Goal: Task Accomplishment & Management: Use online tool/utility

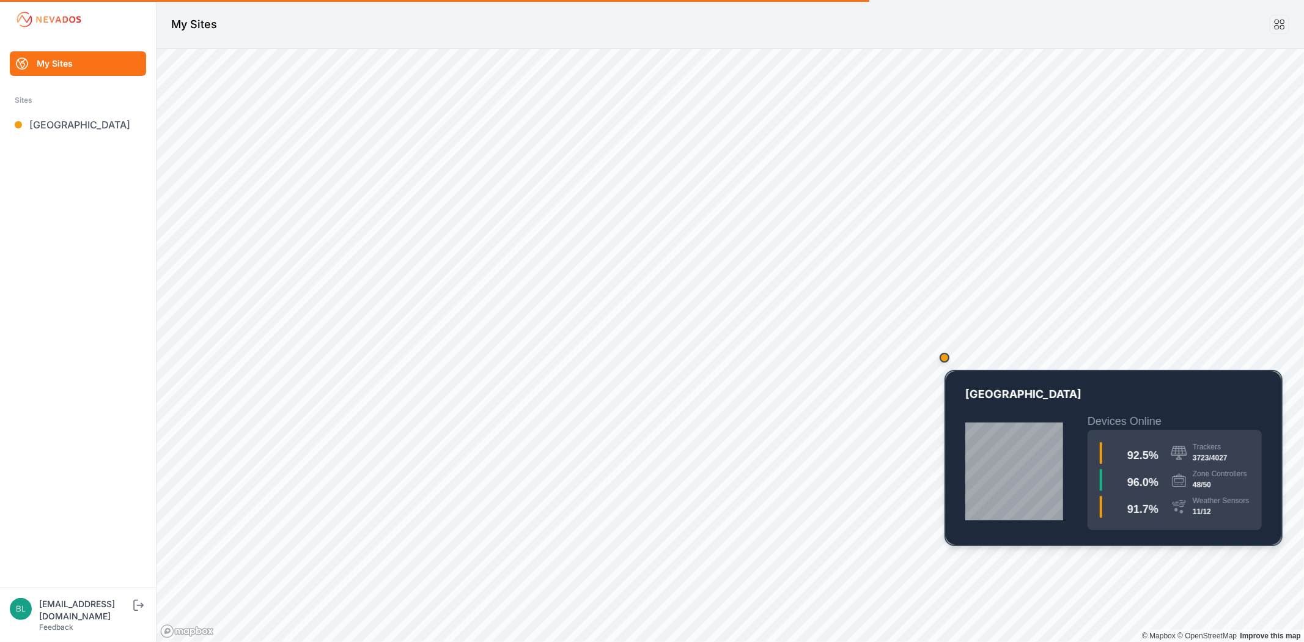
click at [945, 359] on div "Map marker" at bounding box center [944, 358] width 10 height 10
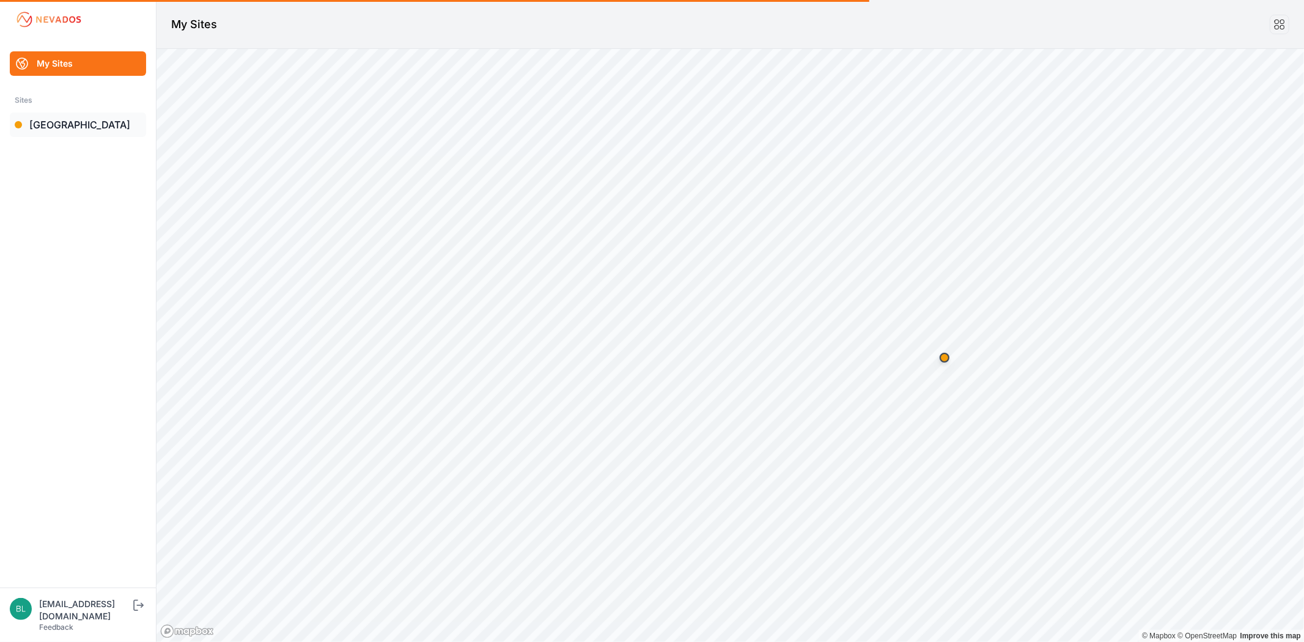
click at [44, 128] on link "[GEOGRAPHIC_DATA]" at bounding box center [78, 124] width 136 height 24
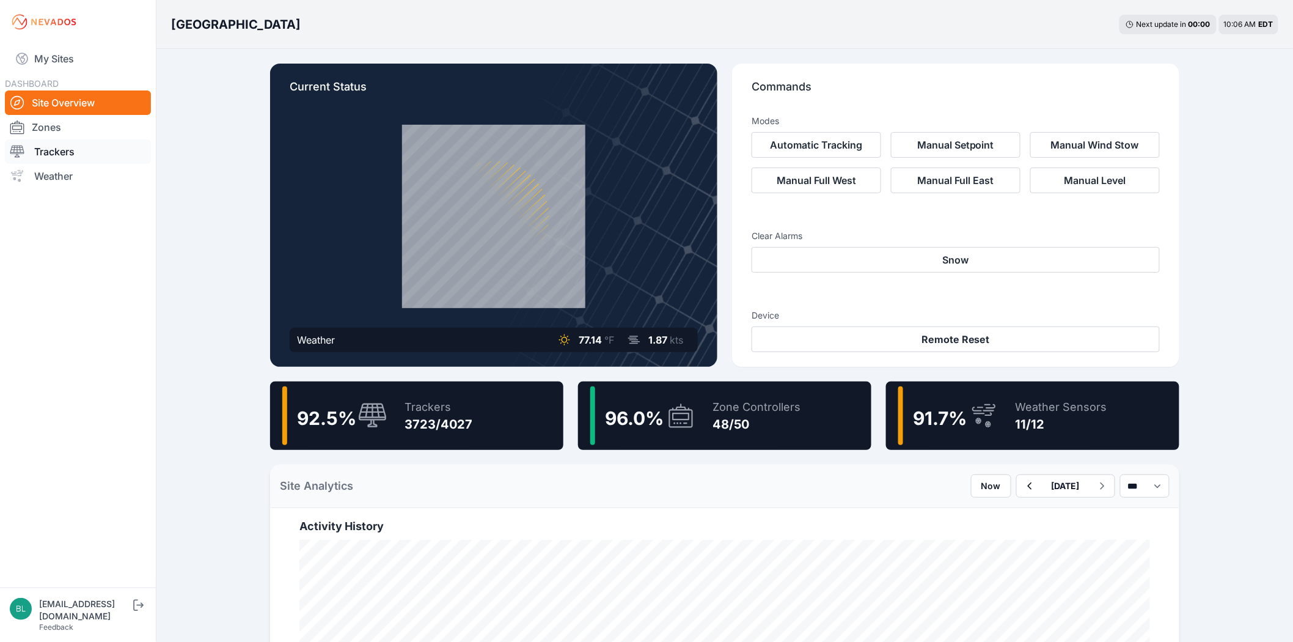
click at [60, 152] on link "Trackers" at bounding box center [78, 151] width 146 height 24
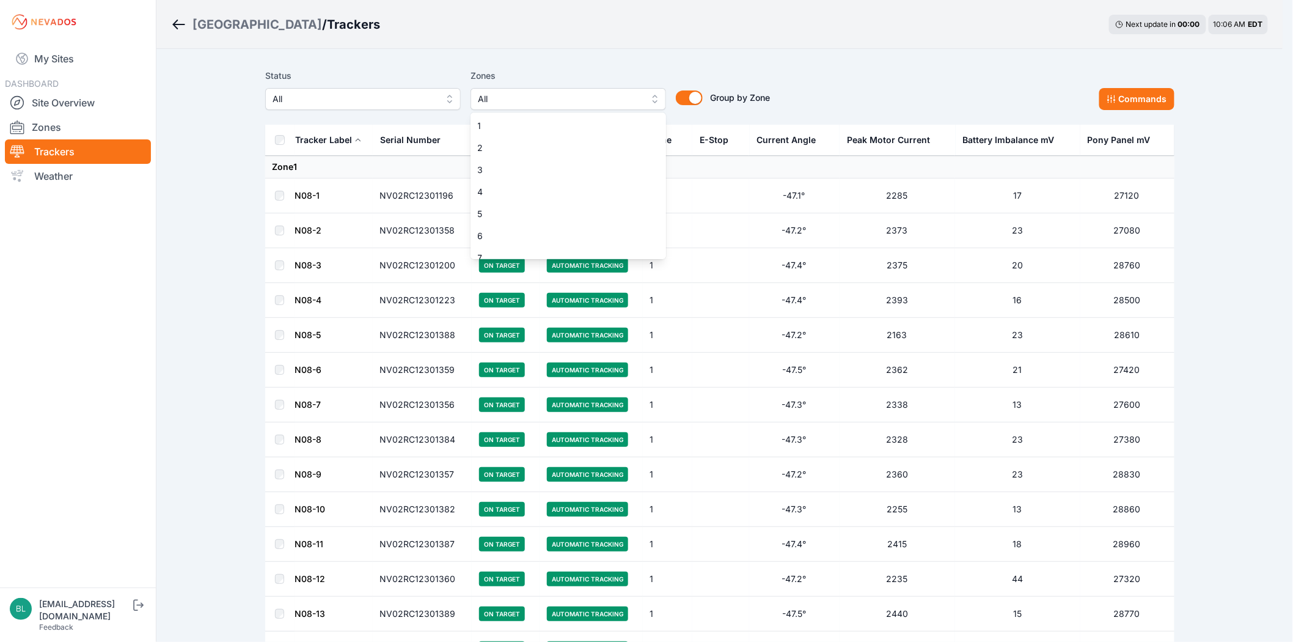
click at [490, 99] on span "All" at bounding box center [560, 99] width 164 height 15
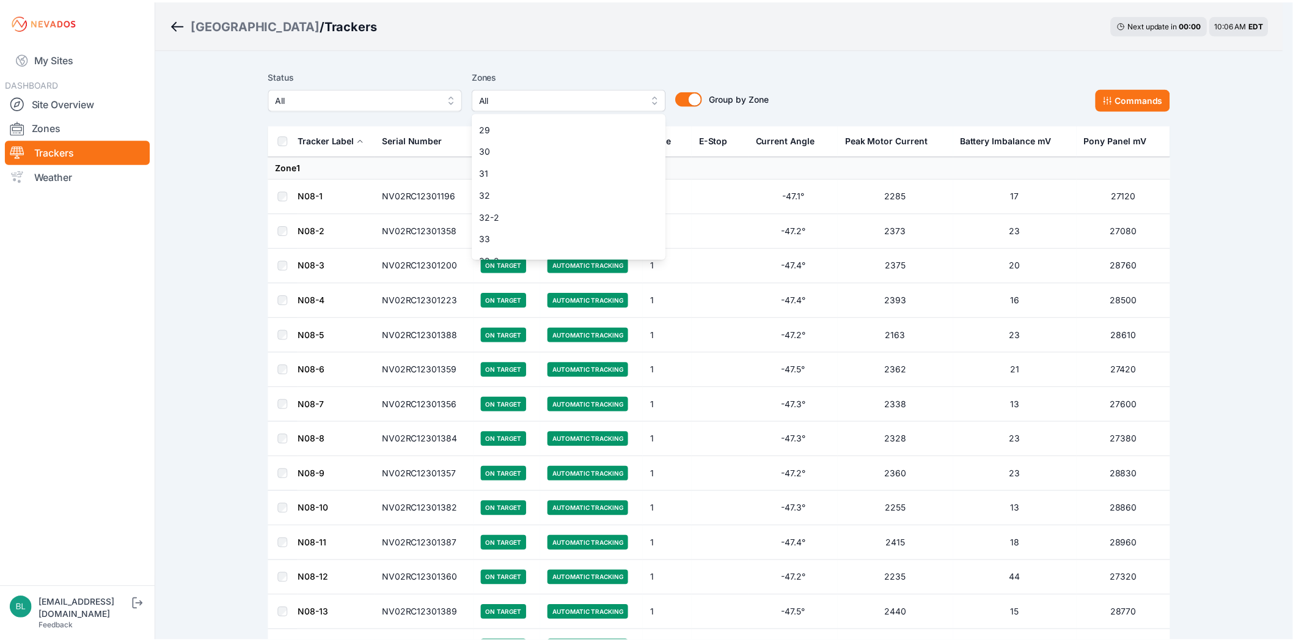
scroll to position [679, 0]
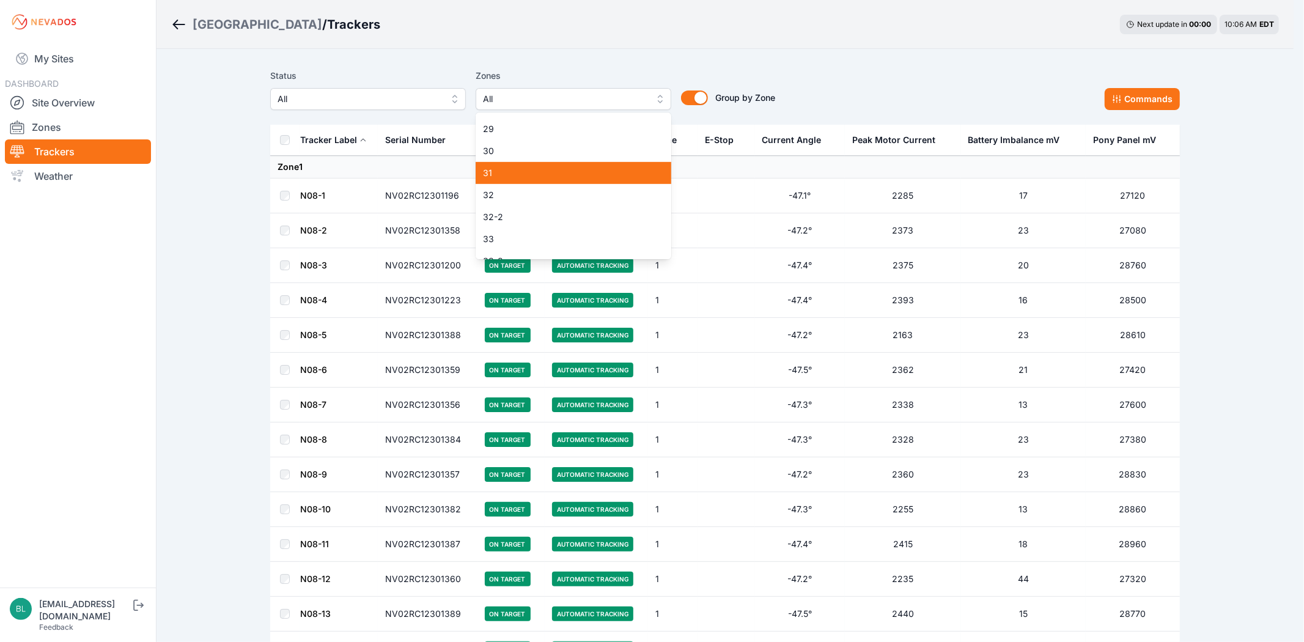
click at [505, 169] on span "31" at bounding box center [566, 173] width 166 height 12
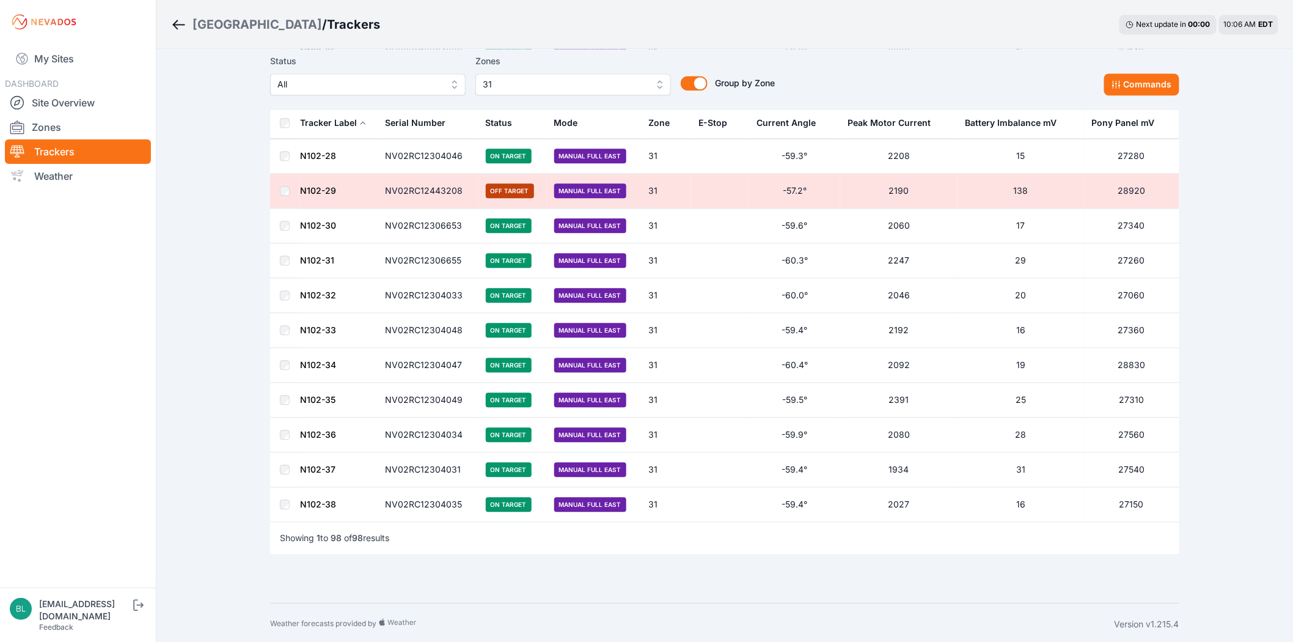
scroll to position [3079, 0]
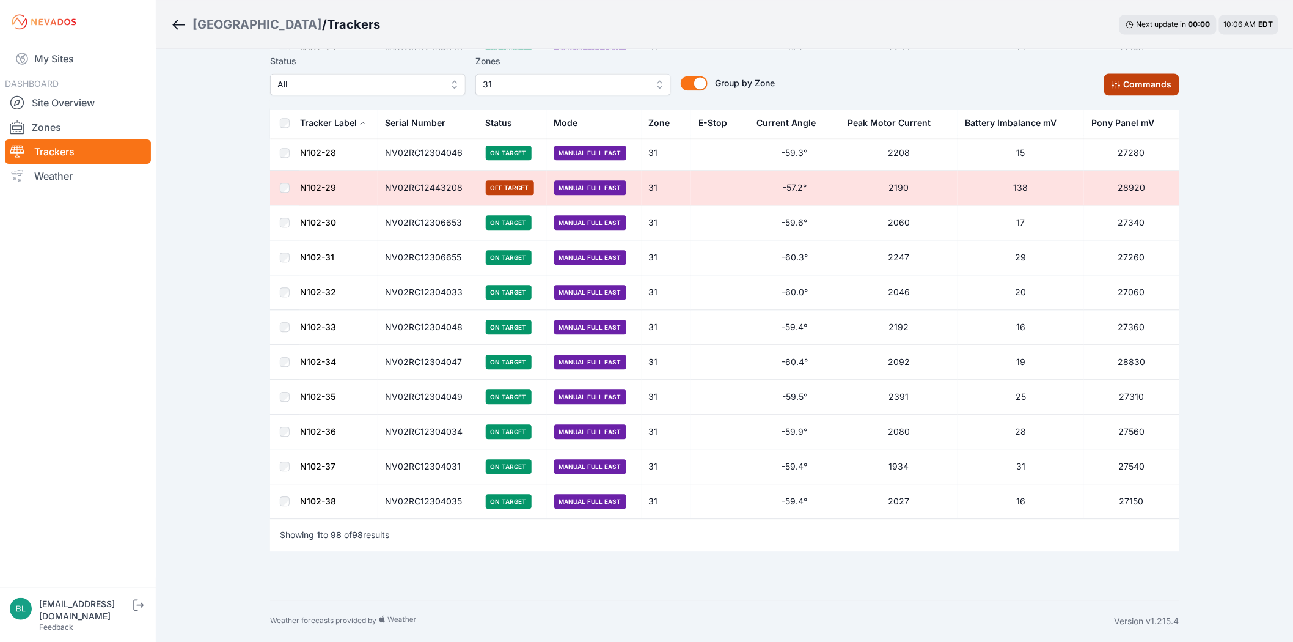
click at [1134, 80] on button "Commands" at bounding box center [1141, 84] width 75 height 22
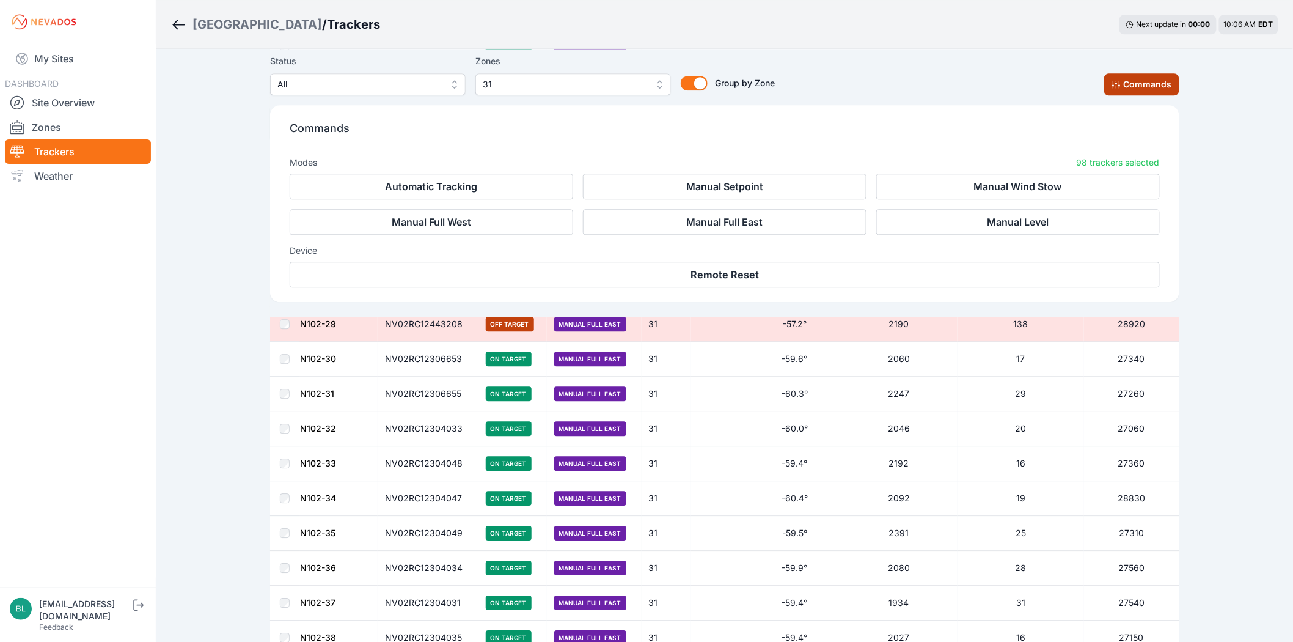
scroll to position [3285, 0]
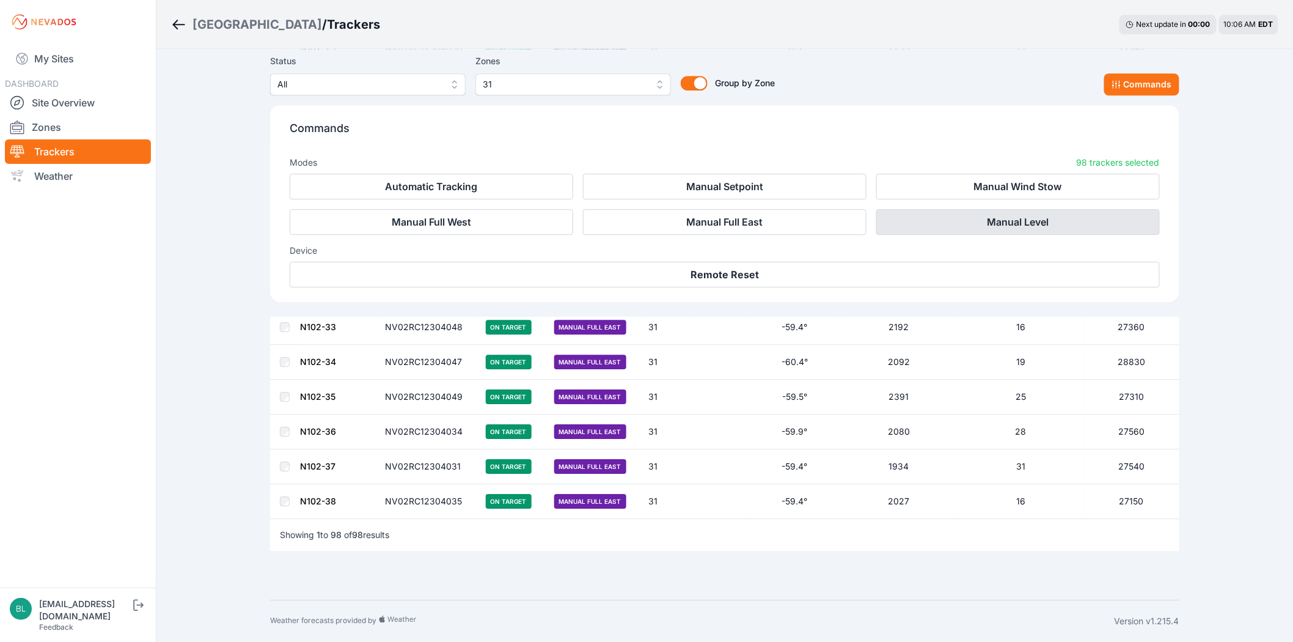
click at [1003, 211] on button "Manual Level" at bounding box center [1018, 222] width 284 height 26
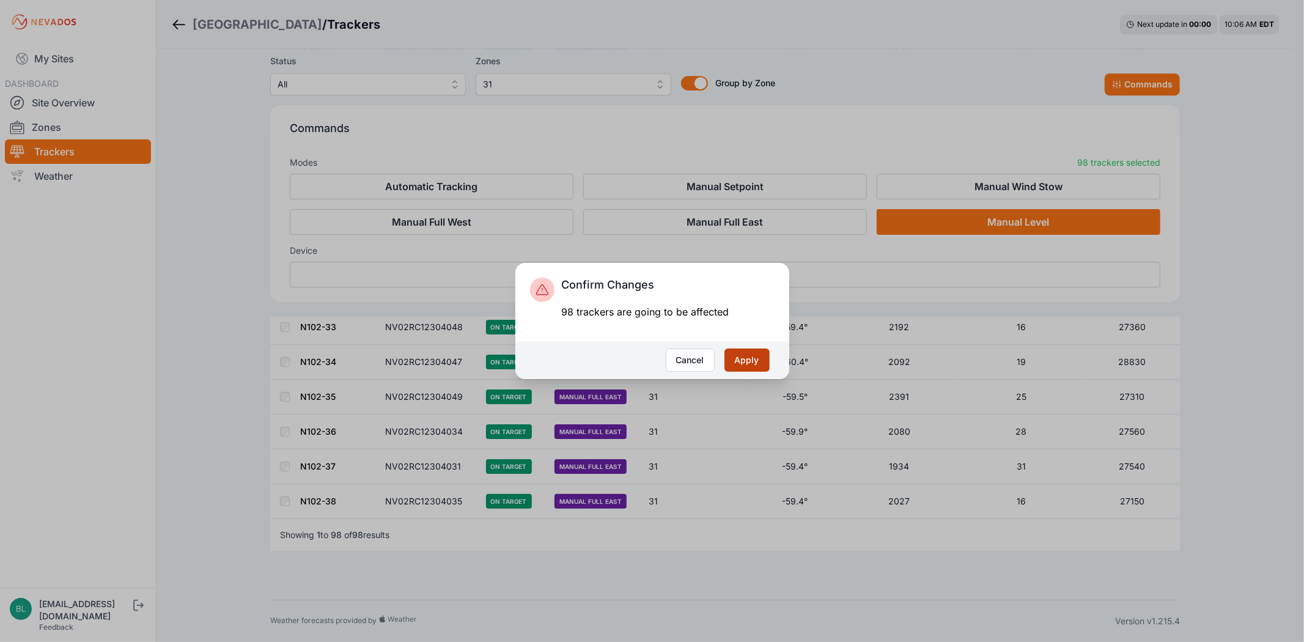
click at [732, 355] on button "Apply" at bounding box center [746, 359] width 45 height 23
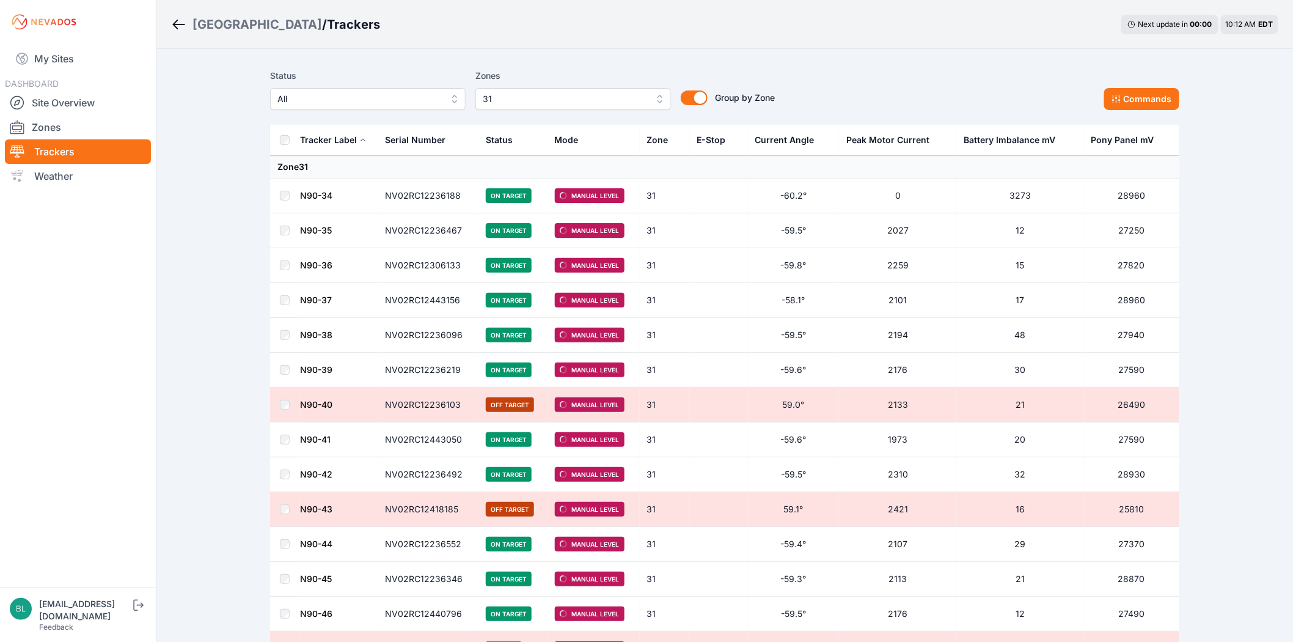
click at [491, 97] on span "31" at bounding box center [565, 99] width 164 height 15
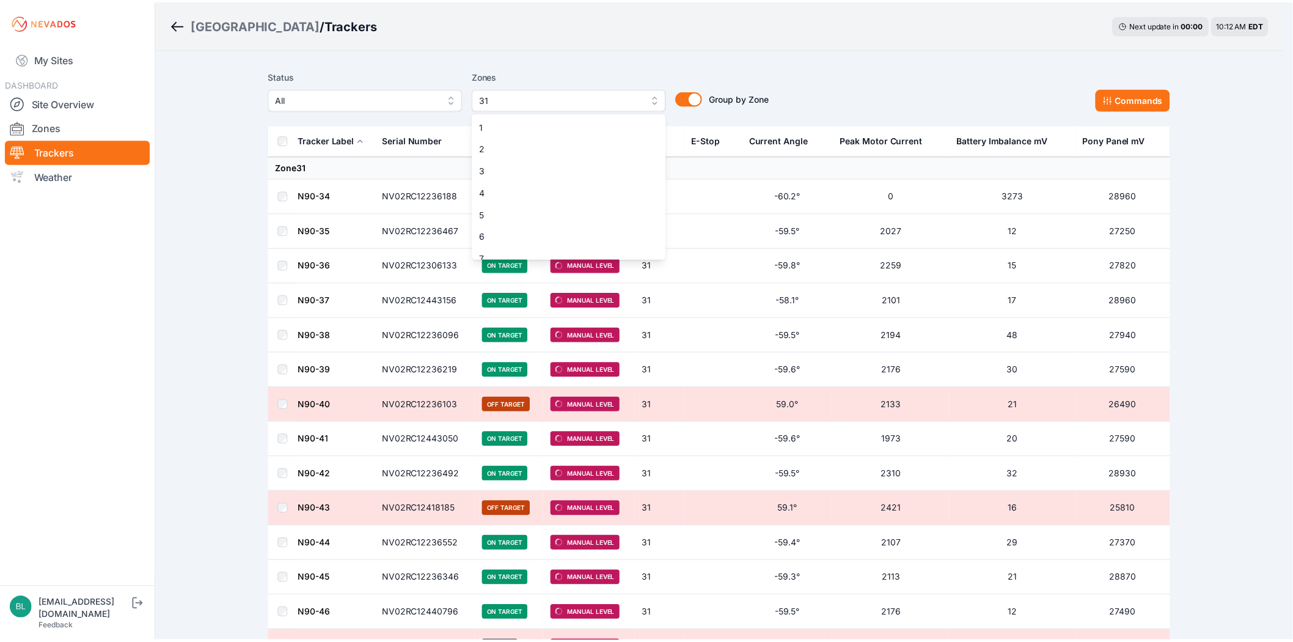
scroll to position [603, 0]
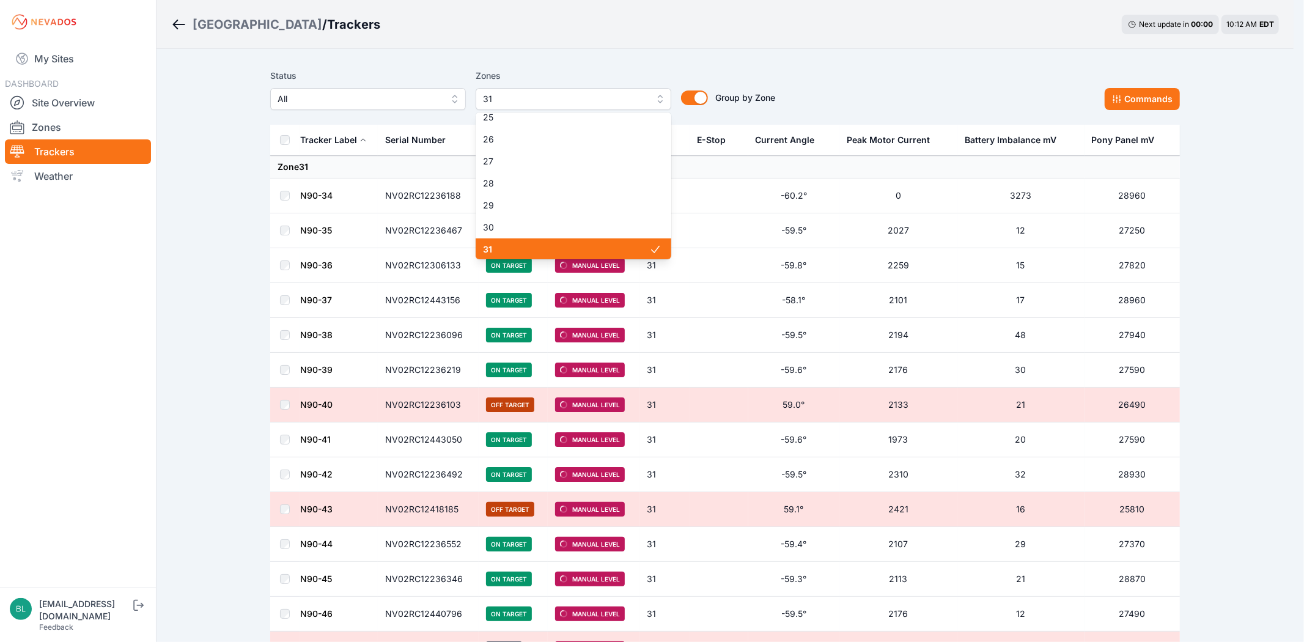
click at [517, 246] on span "31" at bounding box center [566, 249] width 166 height 12
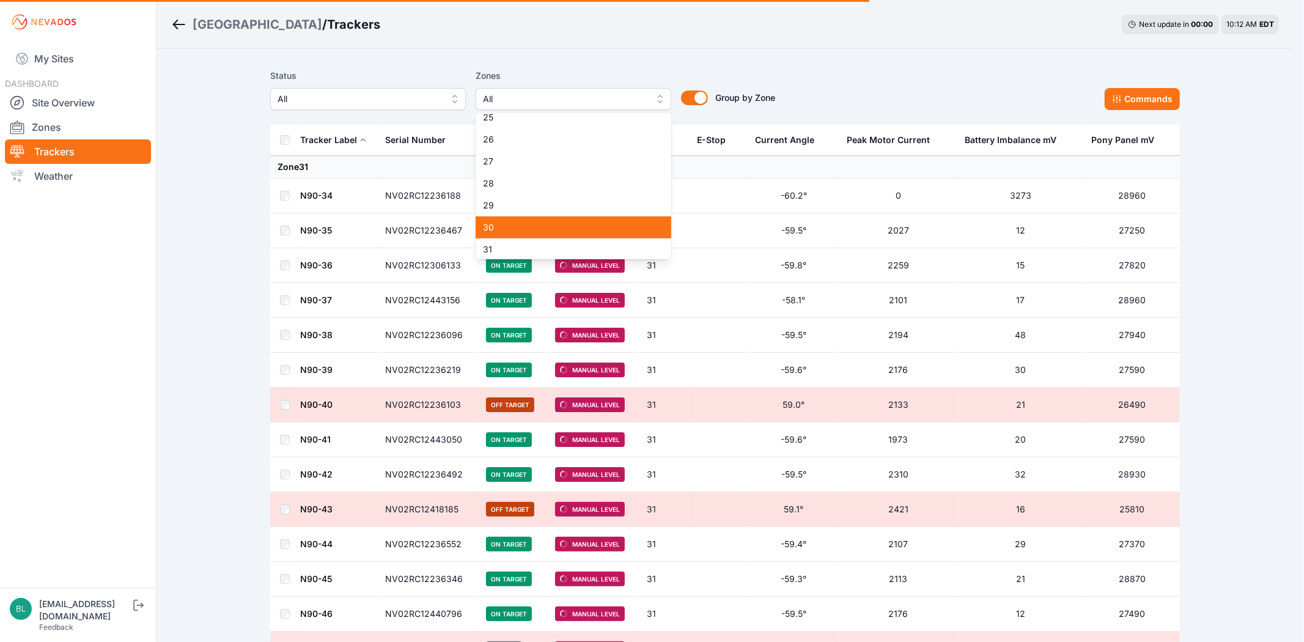
click at [520, 227] on span "30" at bounding box center [566, 227] width 166 height 12
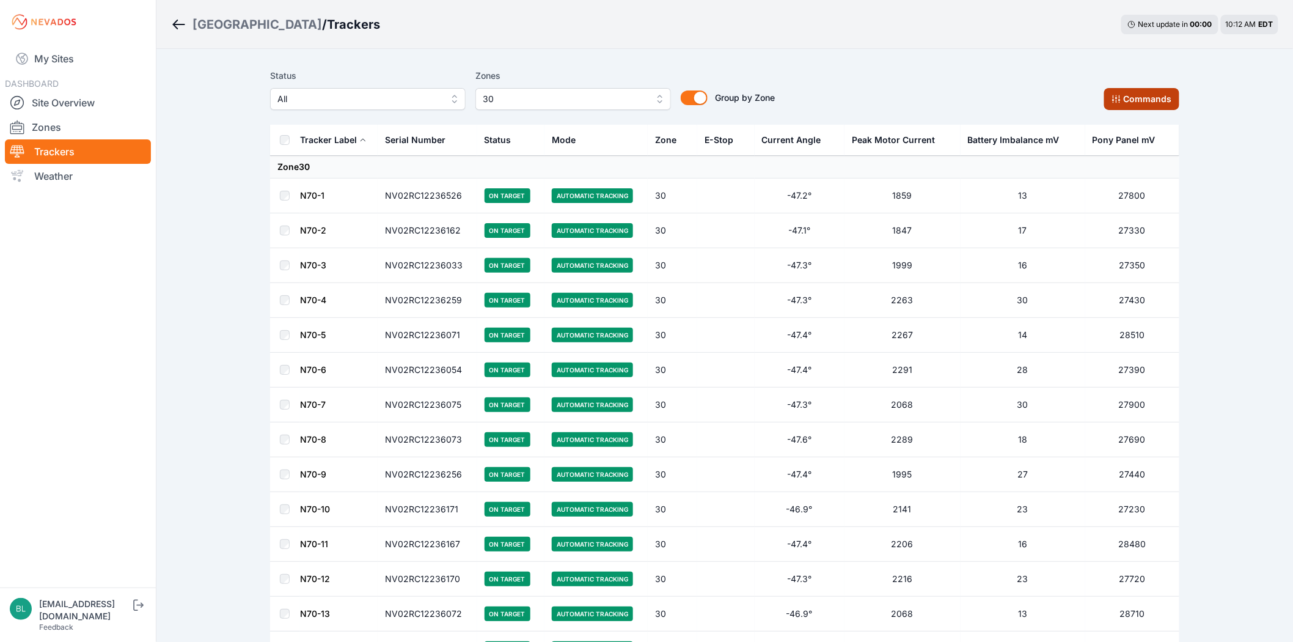
click at [1120, 105] on button "Commands" at bounding box center [1141, 99] width 75 height 22
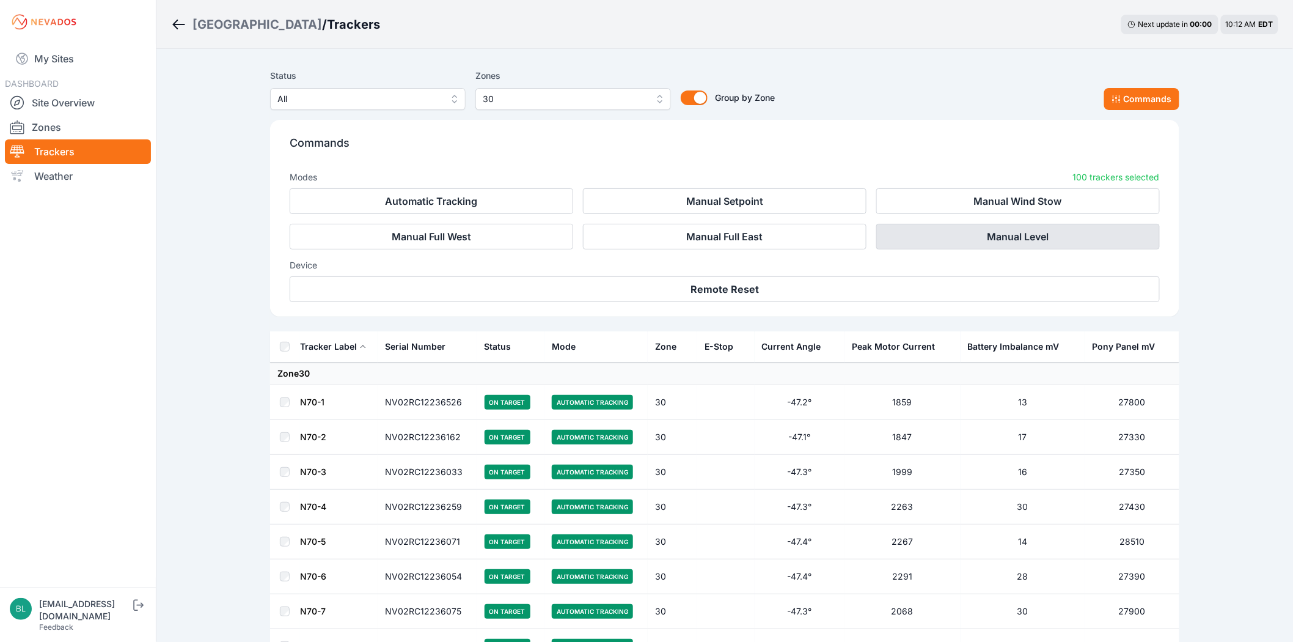
click at [1072, 241] on button "Manual Level" at bounding box center [1018, 237] width 284 height 26
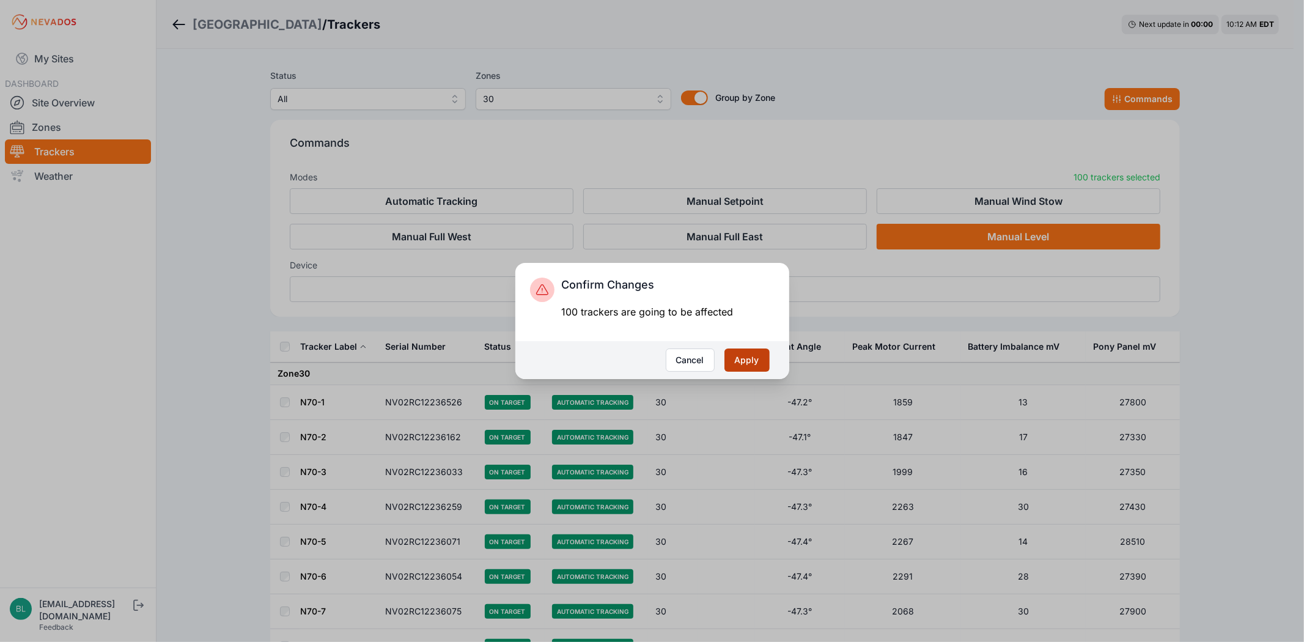
click at [763, 368] on button "Apply" at bounding box center [746, 359] width 45 height 23
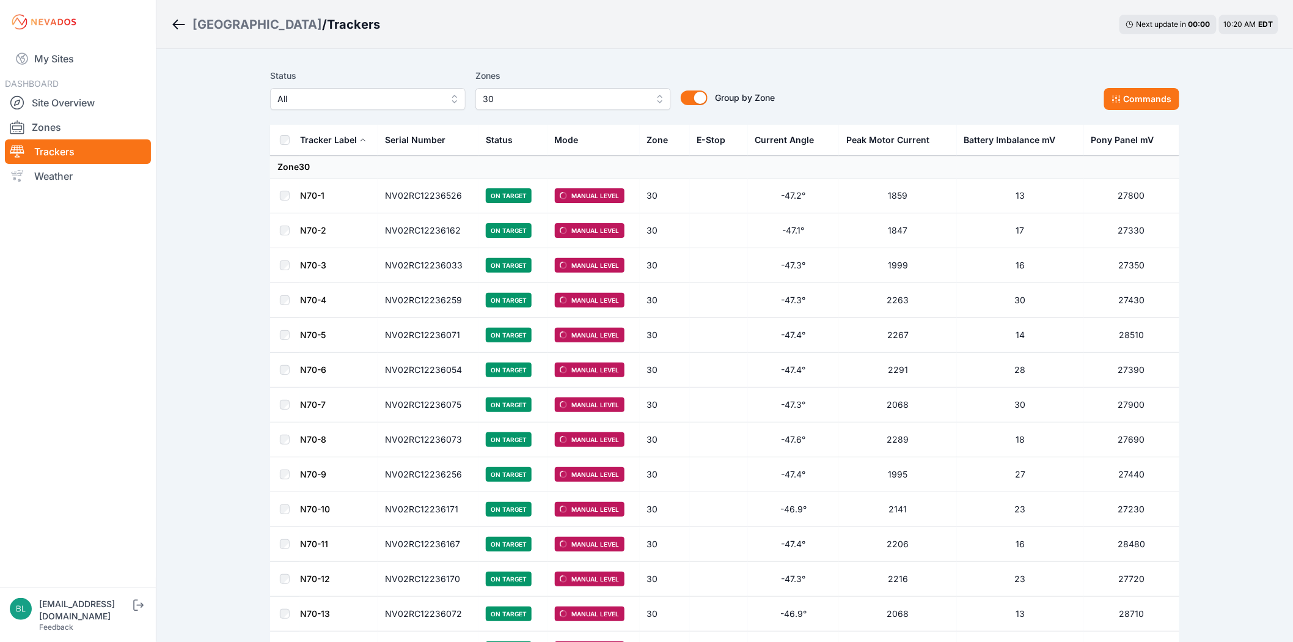
click at [524, 97] on span "30" at bounding box center [565, 99] width 164 height 15
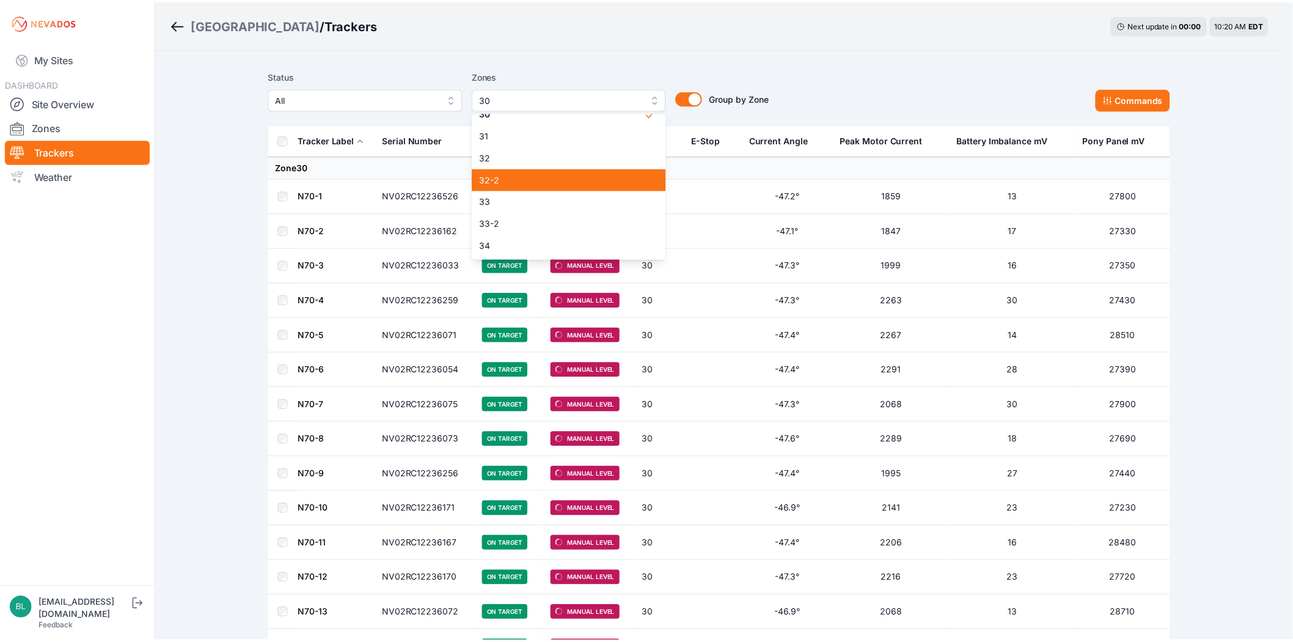
scroll to position [649, 0]
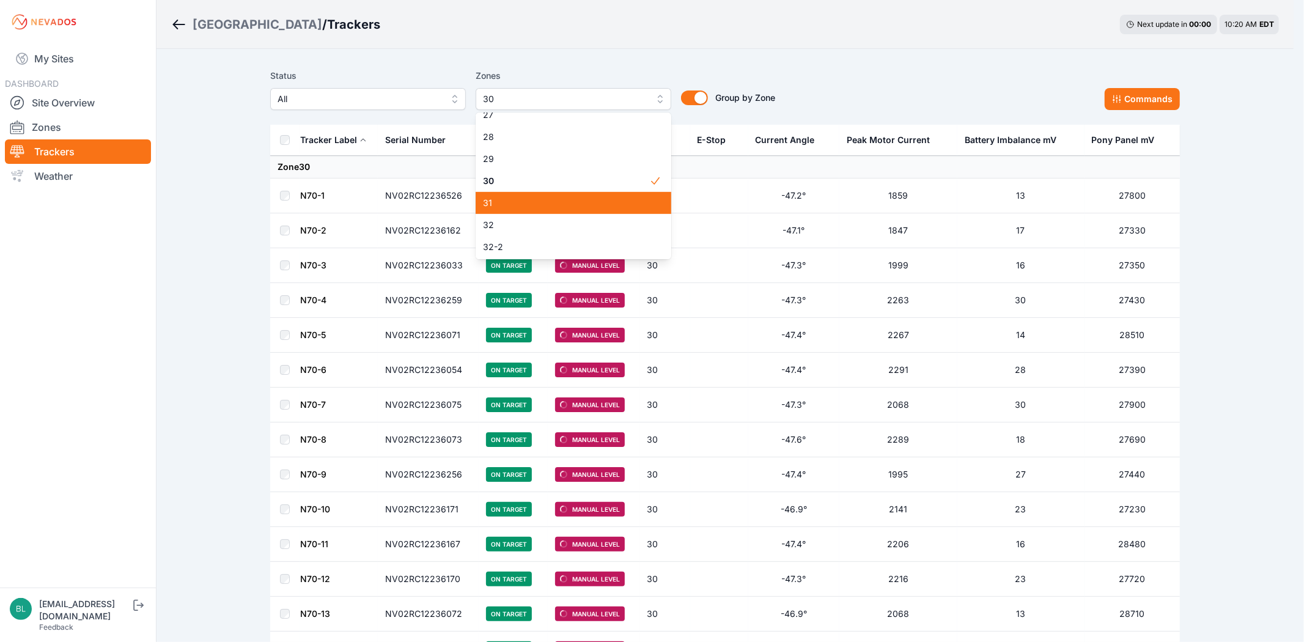
click at [571, 192] on div "31" at bounding box center [574, 203] width 196 height 22
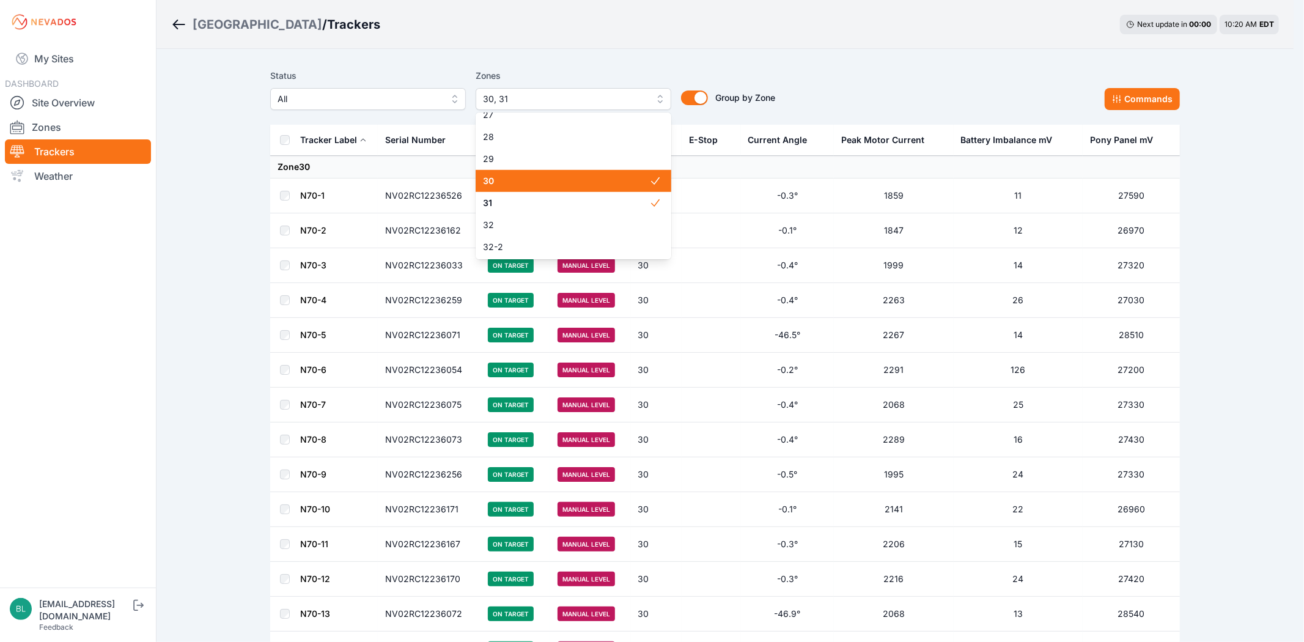
click at [551, 182] on span "30" at bounding box center [566, 181] width 166 height 12
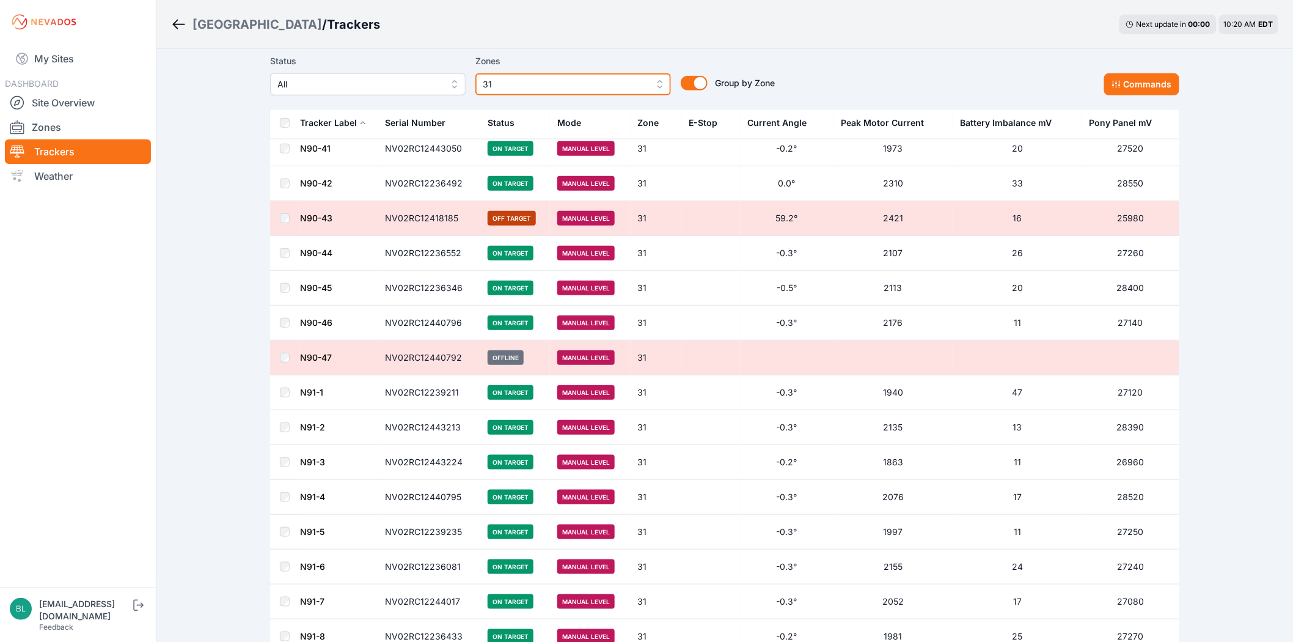
scroll to position [271, 0]
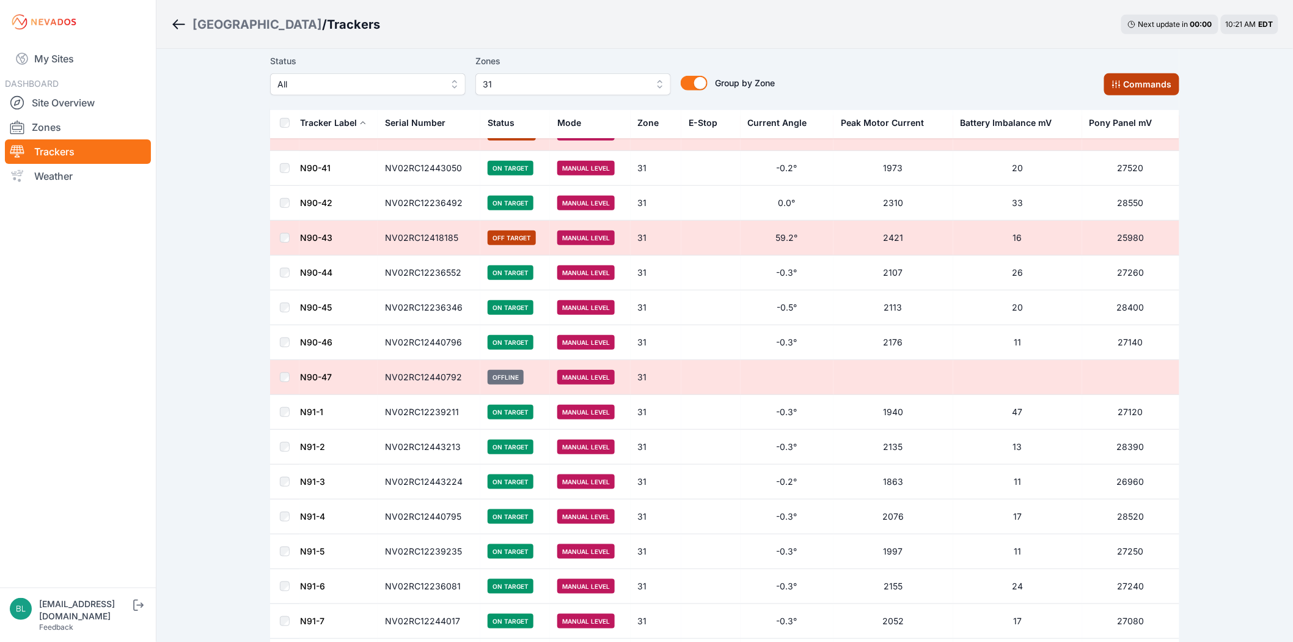
click at [1174, 82] on button "Commands" at bounding box center [1141, 84] width 75 height 22
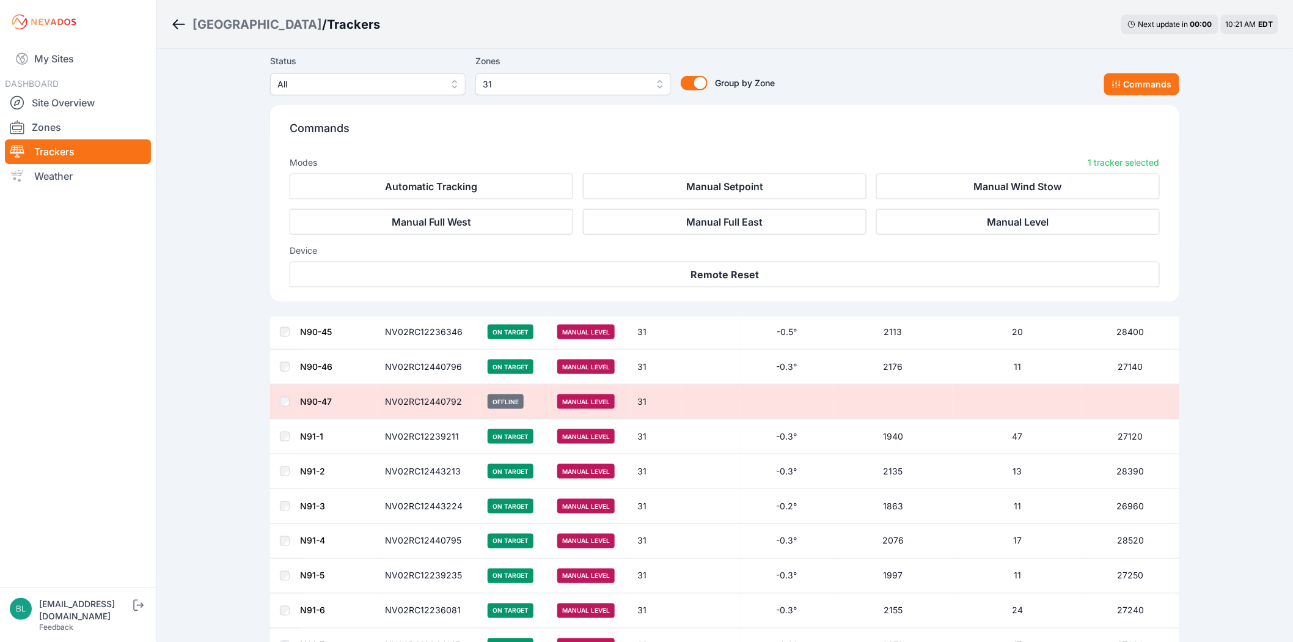
scroll to position [479, 0]
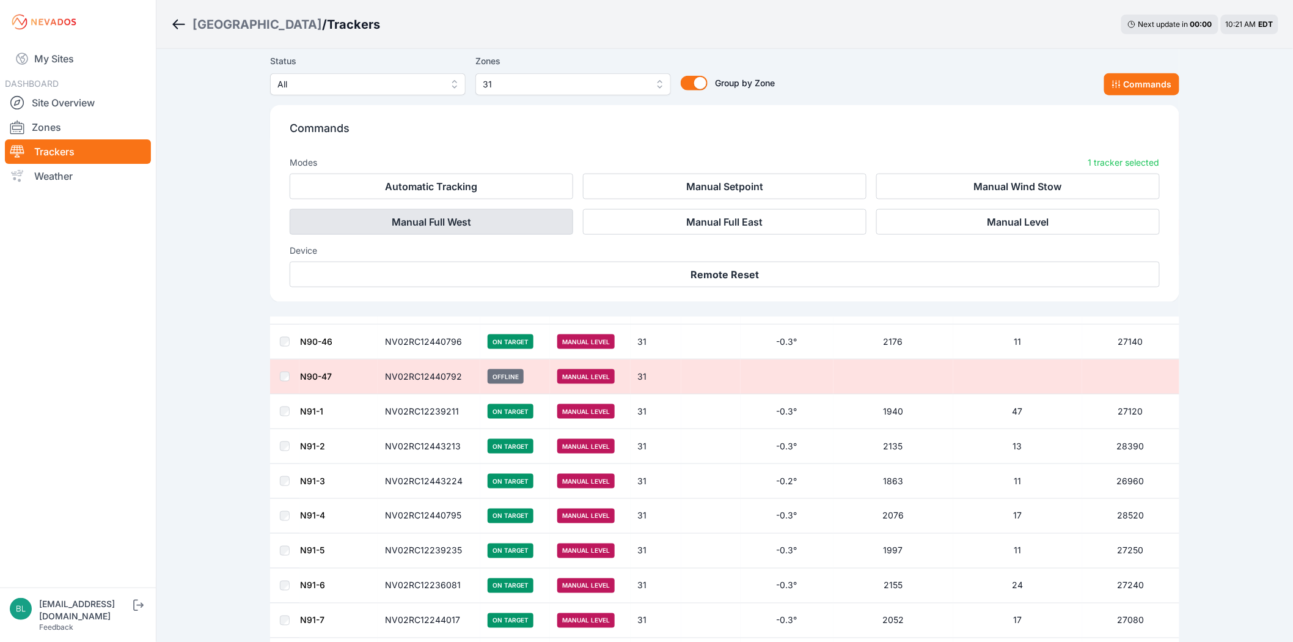
click at [557, 217] on button "Manual Full West" at bounding box center [432, 222] width 284 height 26
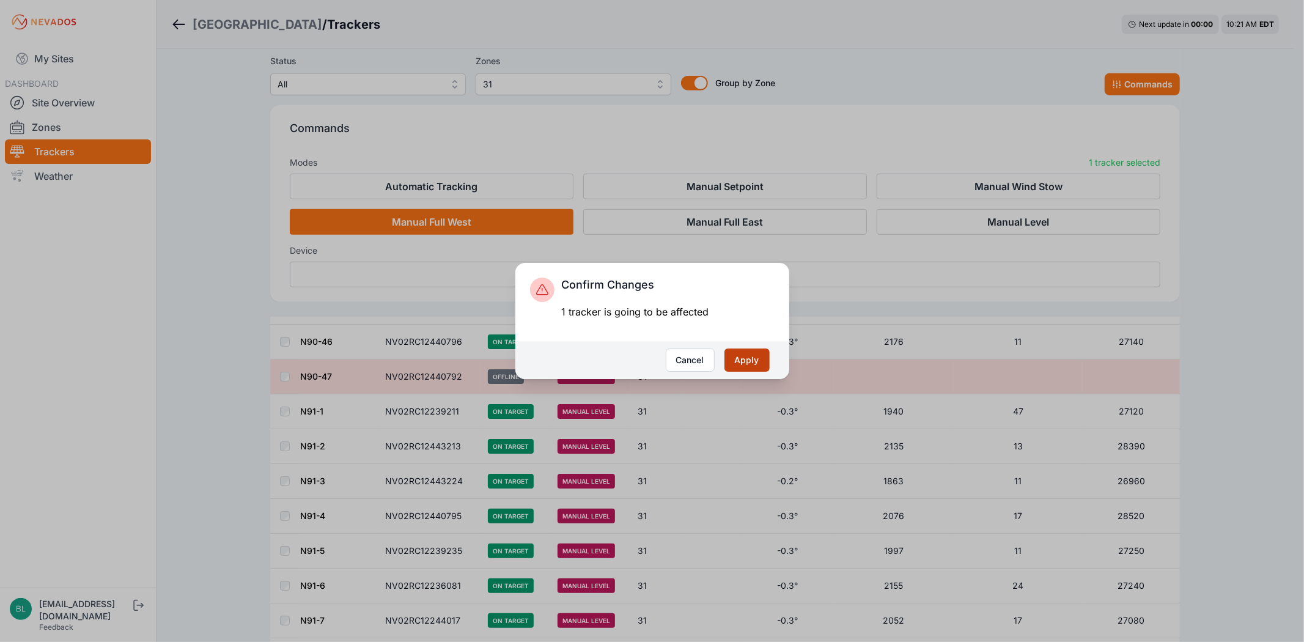
click at [761, 366] on button "Apply" at bounding box center [746, 359] width 45 height 23
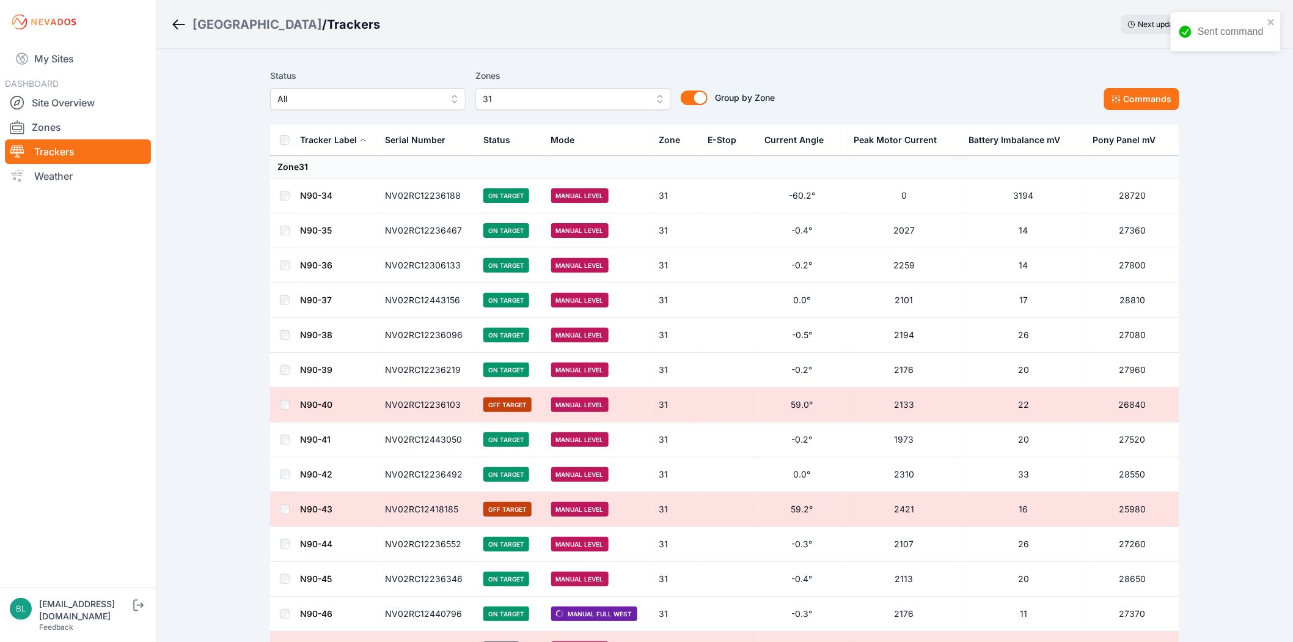
click at [1170, 331] on td "27080" at bounding box center [1133, 335] width 94 height 35
click at [1152, 97] on button "Commands" at bounding box center [1141, 99] width 75 height 22
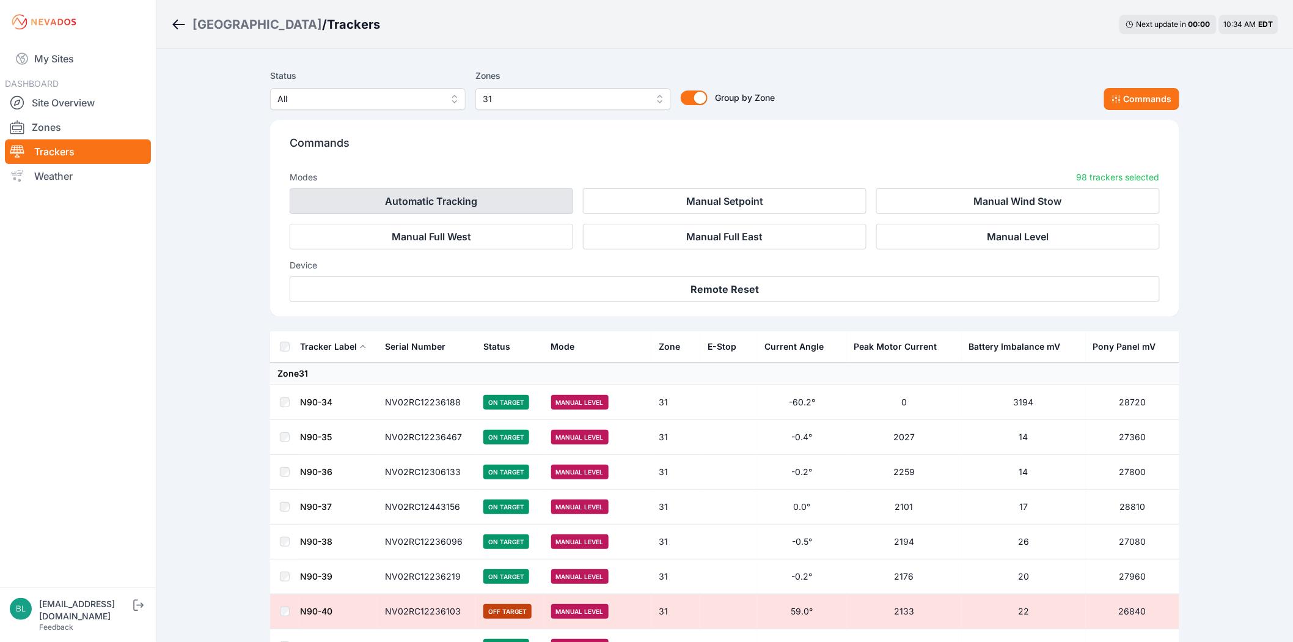
click at [502, 196] on button "Automatic Tracking" at bounding box center [432, 201] width 284 height 26
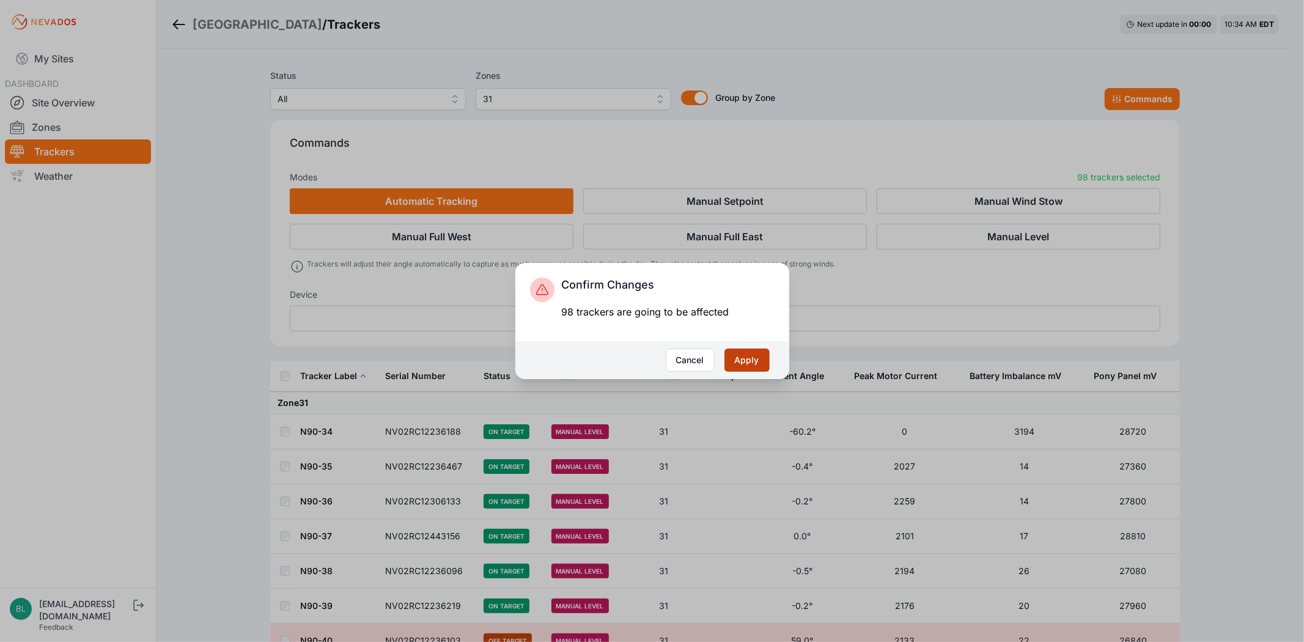
click at [754, 362] on button "Apply" at bounding box center [746, 359] width 45 height 23
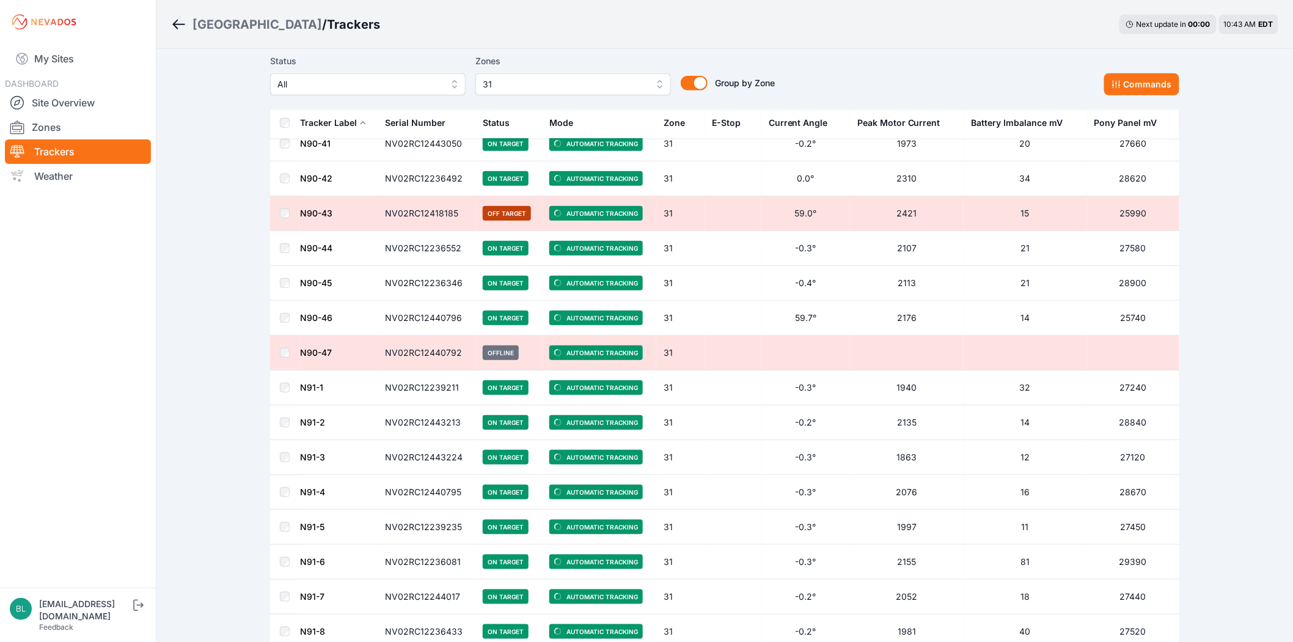
scroll to position [271, 0]
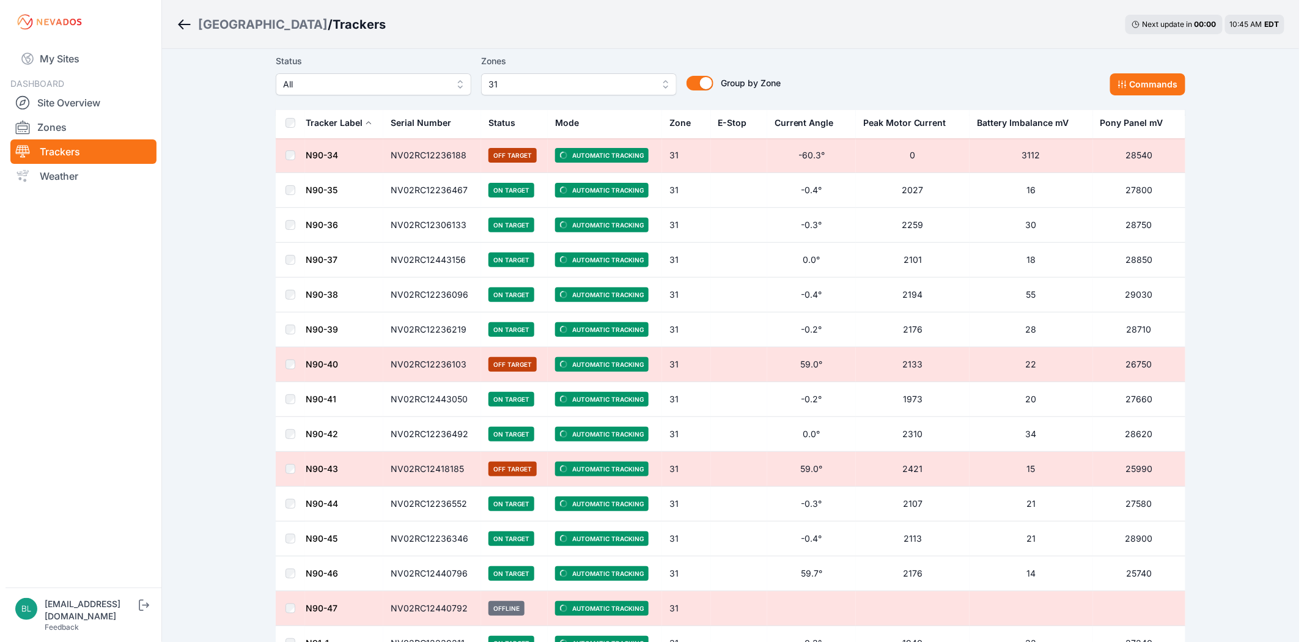
scroll to position [0, 0]
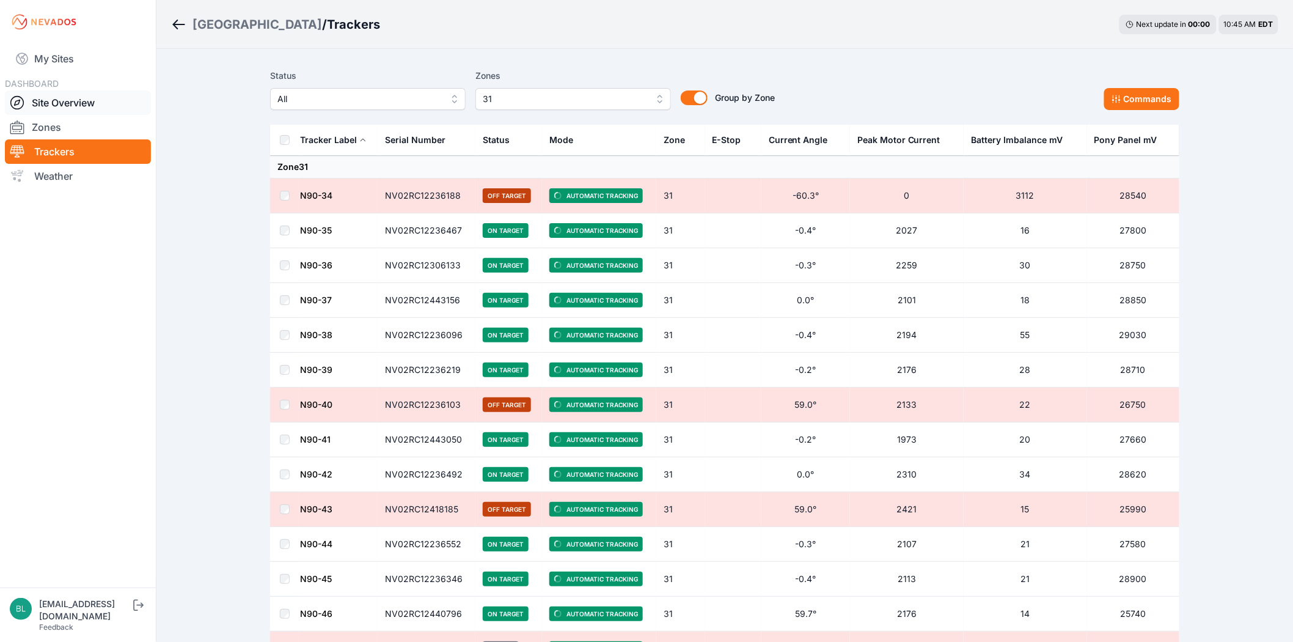
click at [51, 101] on link "Site Overview" at bounding box center [78, 102] width 146 height 24
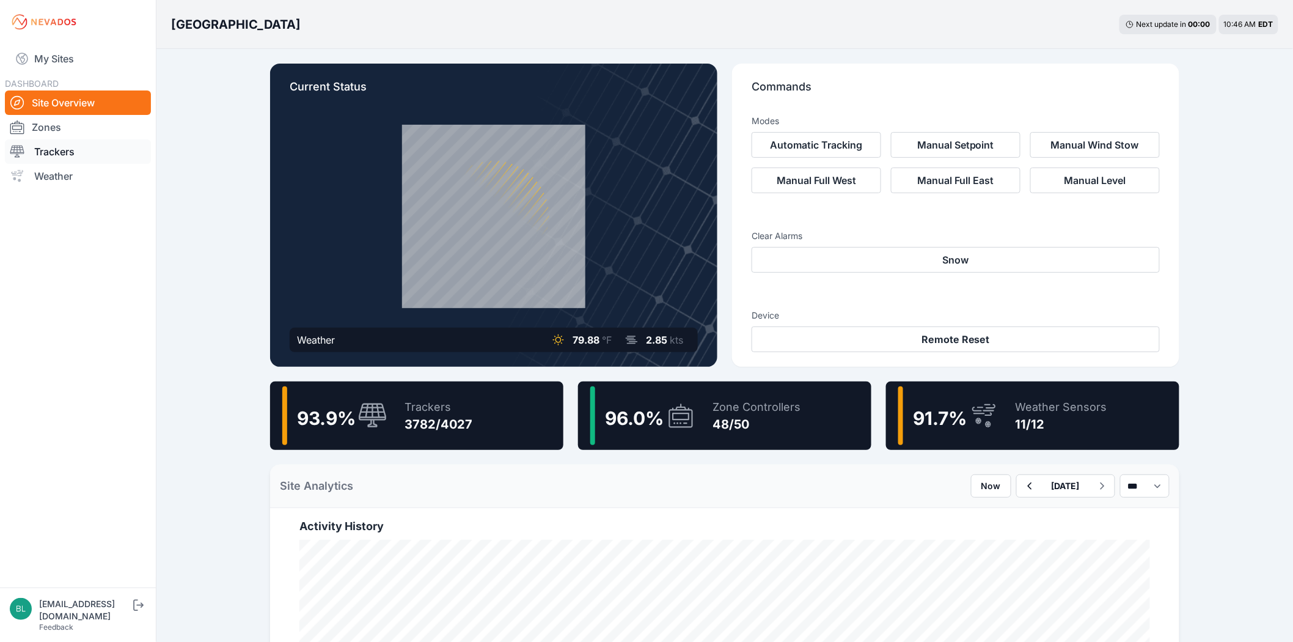
click at [104, 142] on link "Trackers" at bounding box center [78, 151] width 146 height 24
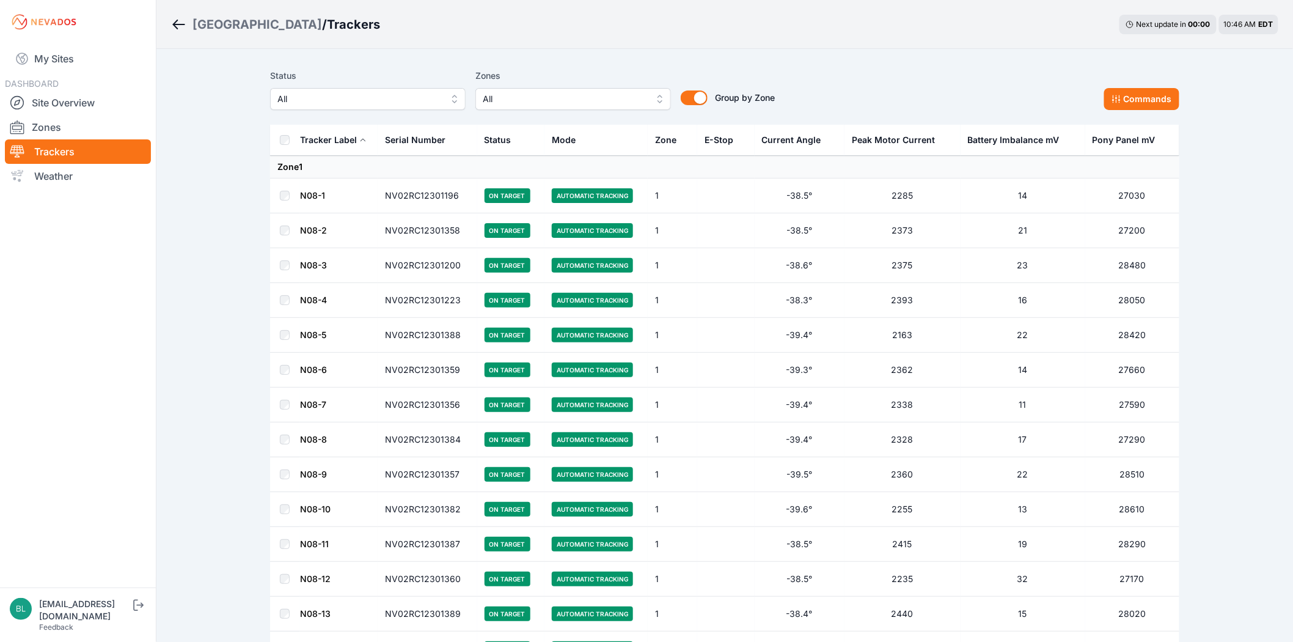
click at [531, 92] on span "All" at bounding box center [565, 99] width 164 height 15
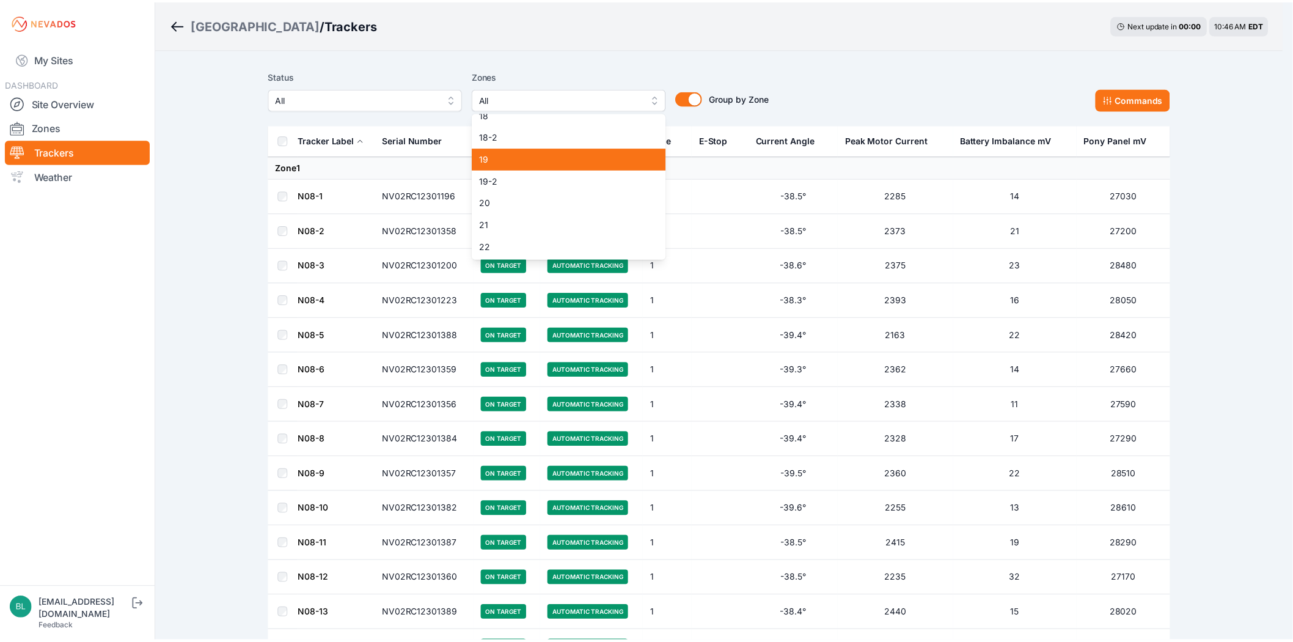
scroll to position [611, 0]
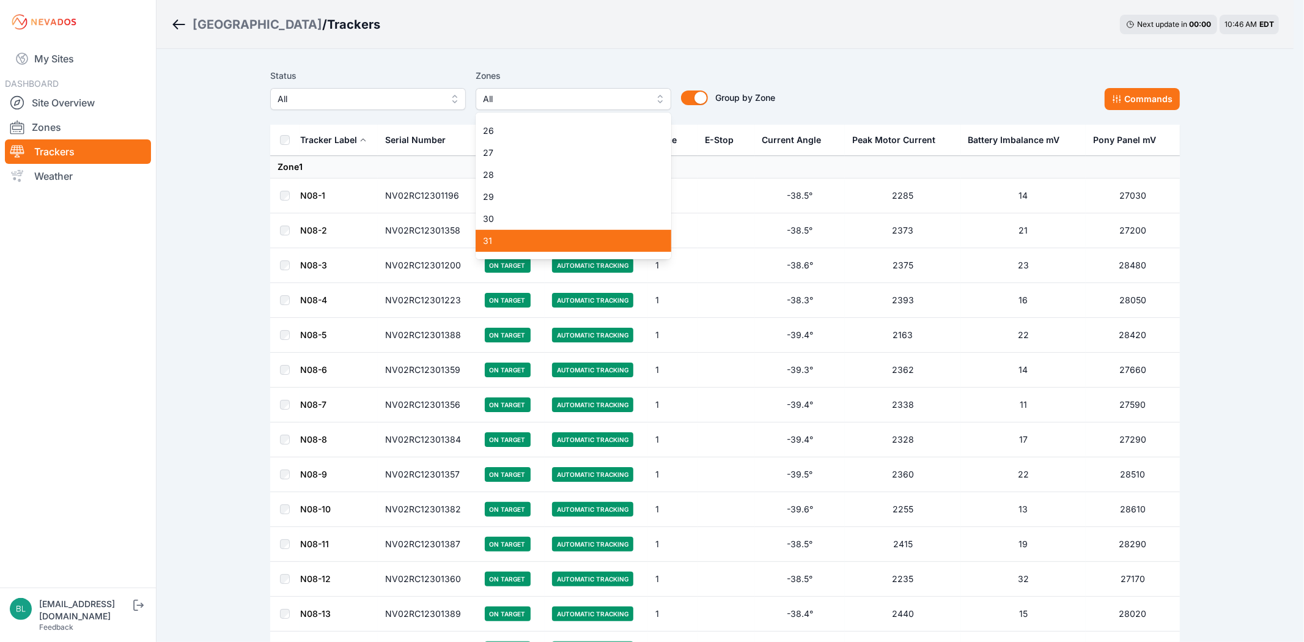
click at [592, 230] on div "31" at bounding box center [574, 241] width 196 height 22
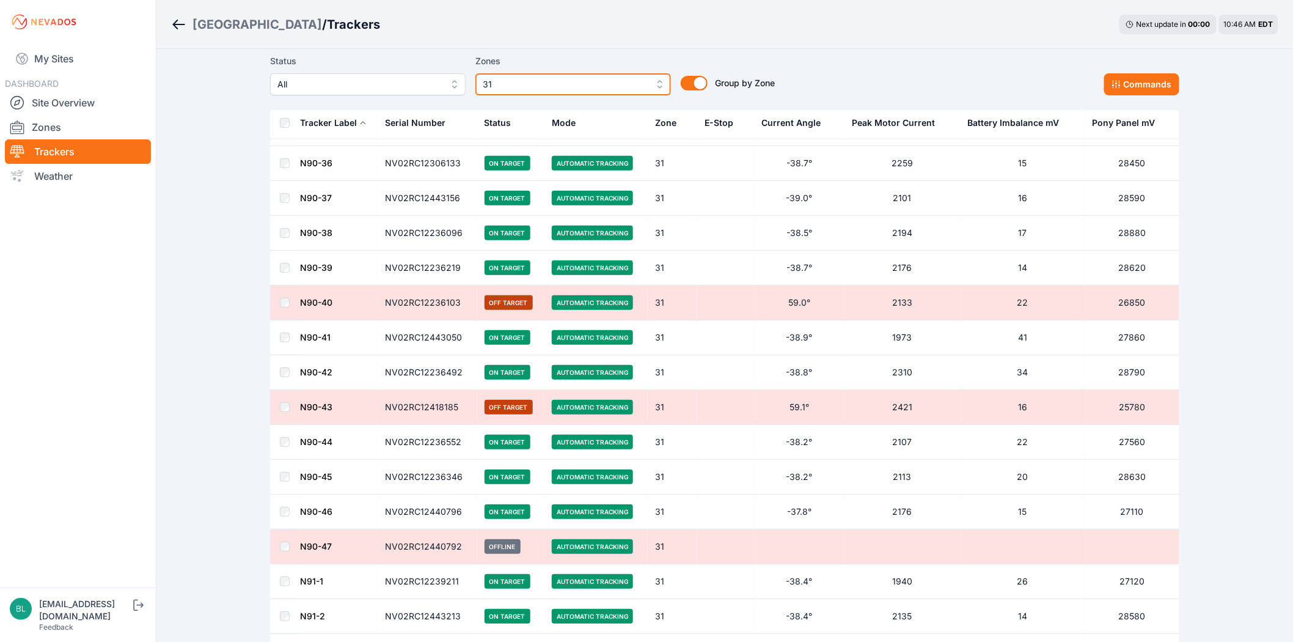
scroll to position [136, 0]
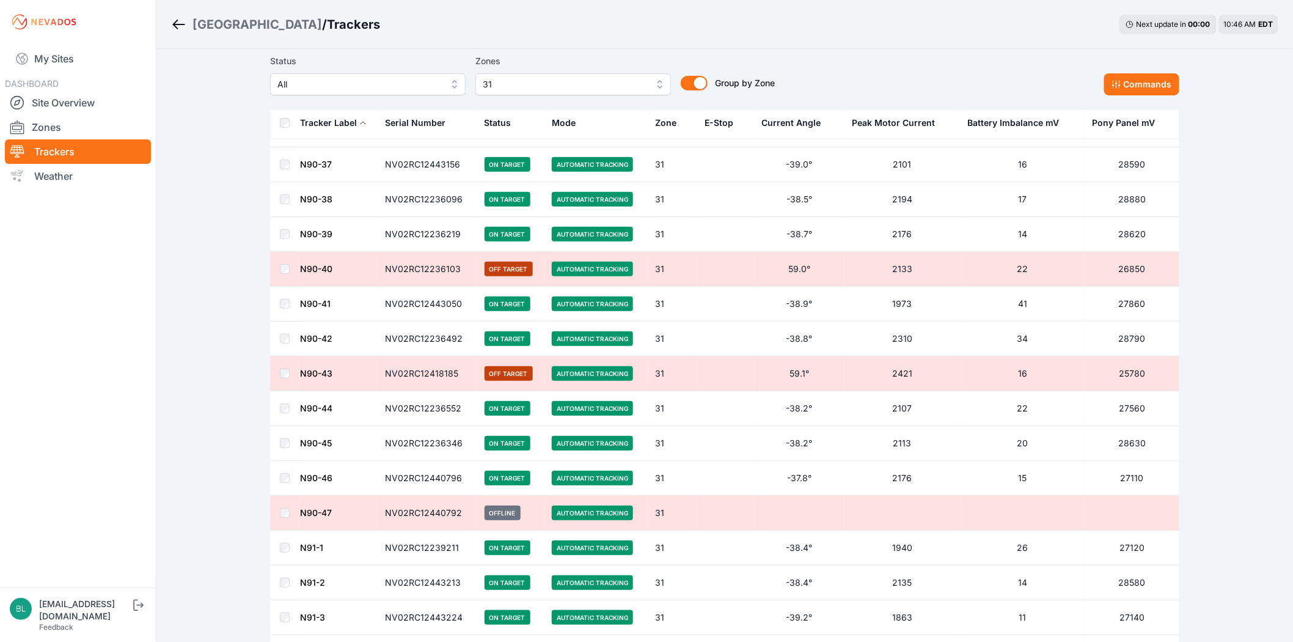
click at [321, 480] on link "N90-46" at bounding box center [316, 477] width 32 height 10
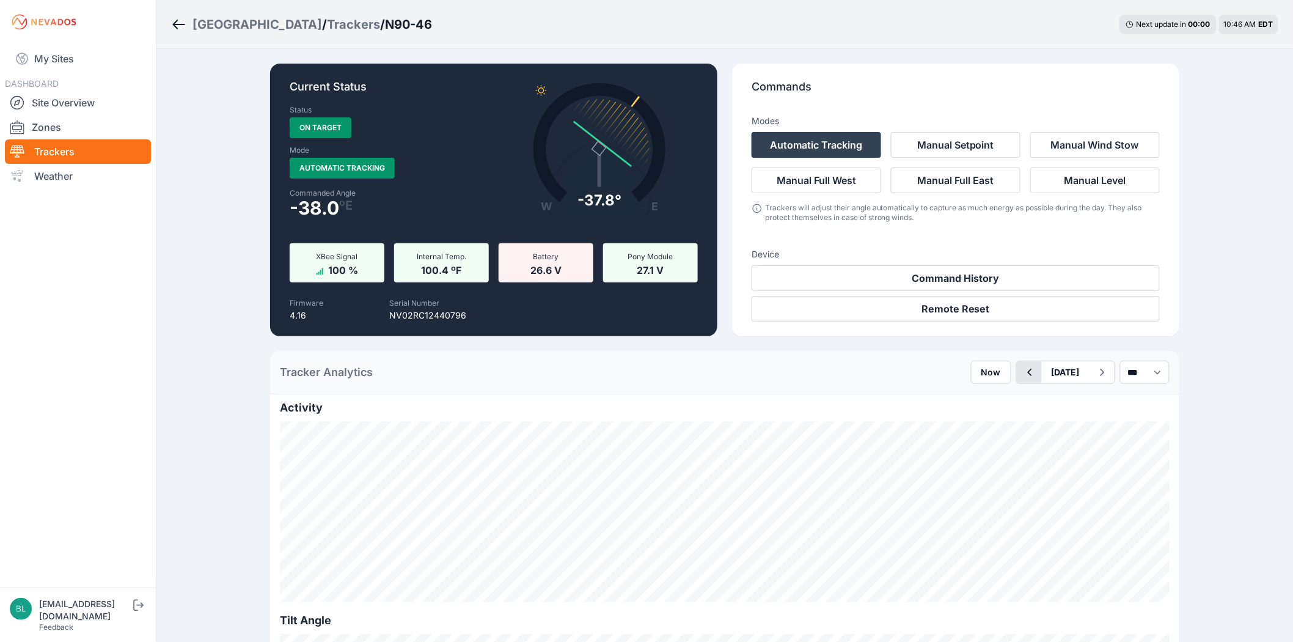
click at [1022, 378] on icon "button" at bounding box center [1029, 372] width 15 height 15
click at [1022, 376] on icon "button" at bounding box center [1029, 372] width 15 height 15
click at [1052, 372] on button "[DATE]" at bounding box center [1066, 372] width 48 height 22
click at [1106, 460] on div "8" at bounding box center [1114, 459] width 17 height 17
type button "08/08/2025"
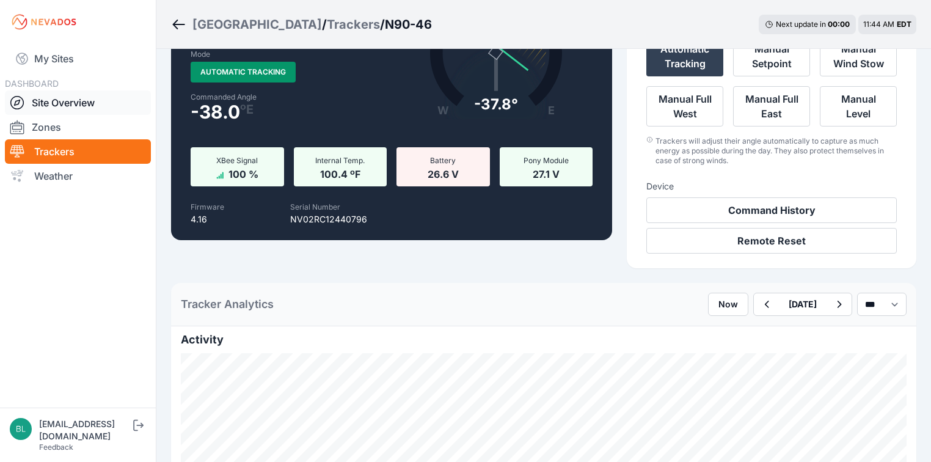
scroll to position [37, 0]
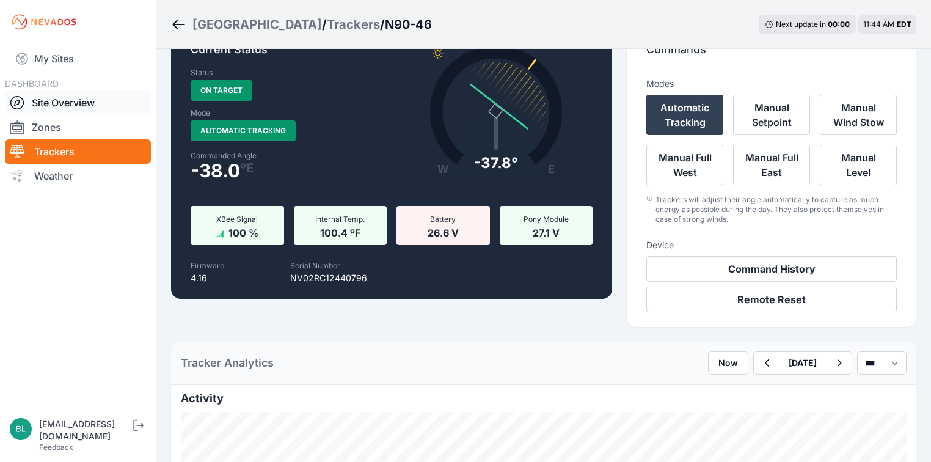
click at [112, 97] on link "Site Overview" at bounding box center [78, 102] width 146 height 24
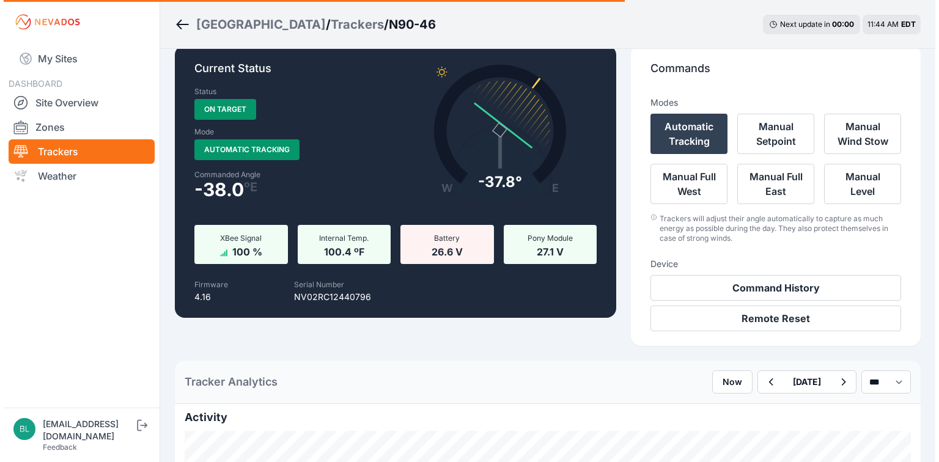
scroll to position [0, 0]
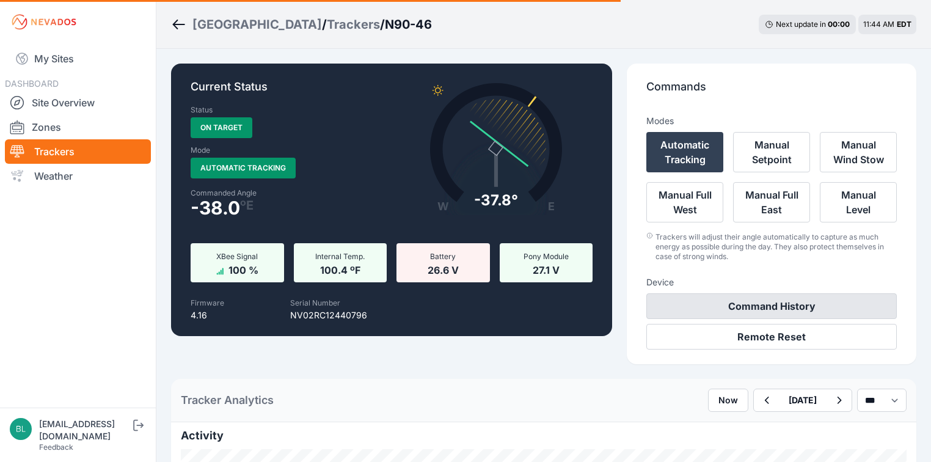
click at [754, 293] on button "Command History" at bounding box center [772, 306] width 251 height 26
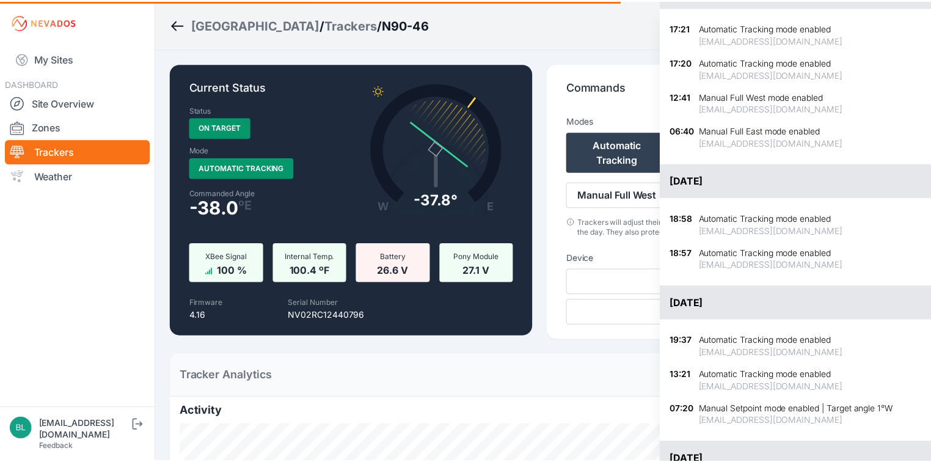
scroll to position [342, 0]
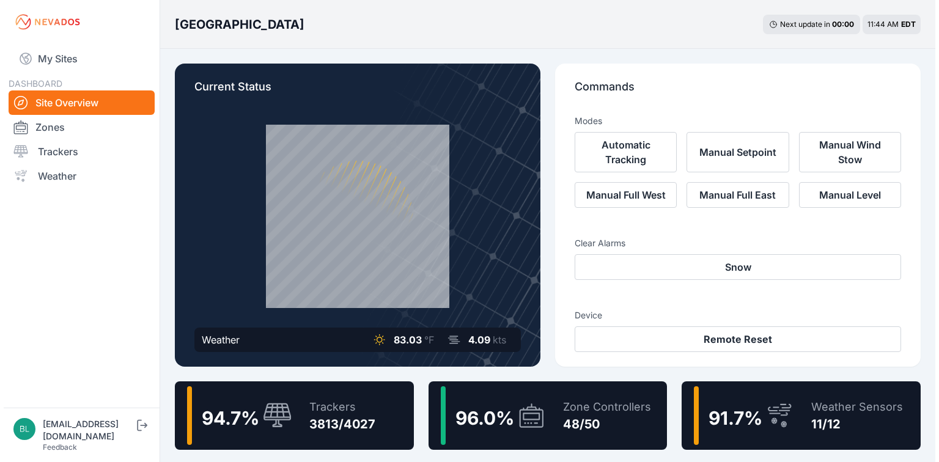
scroll to position [37, 0]
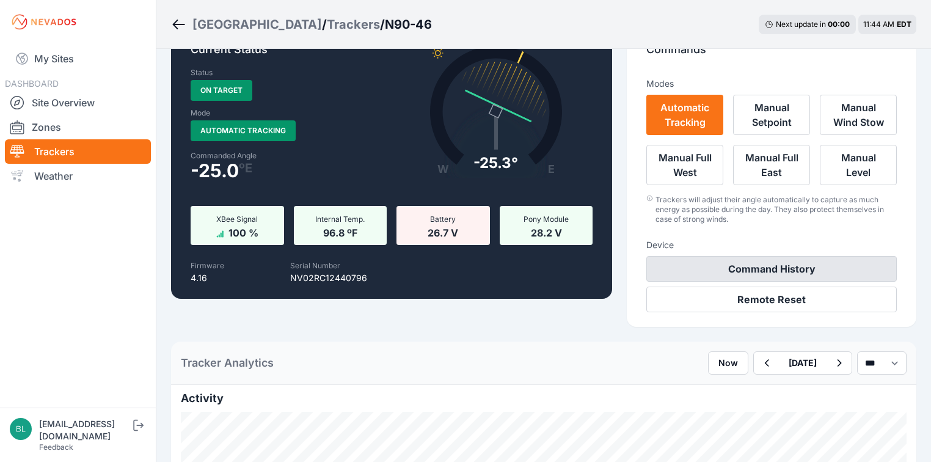
click at [823, 256] on button "Command History" at bounding box center [772, 269] width 251 height 26
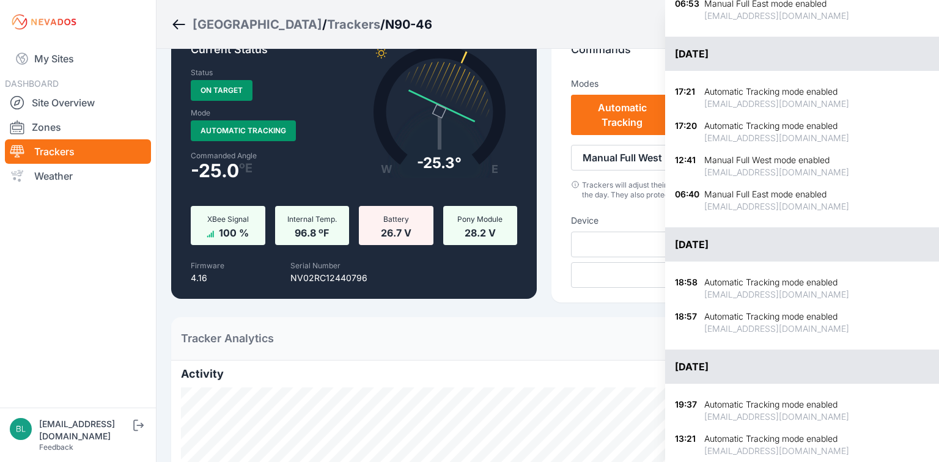
scroll to position [244, 0]
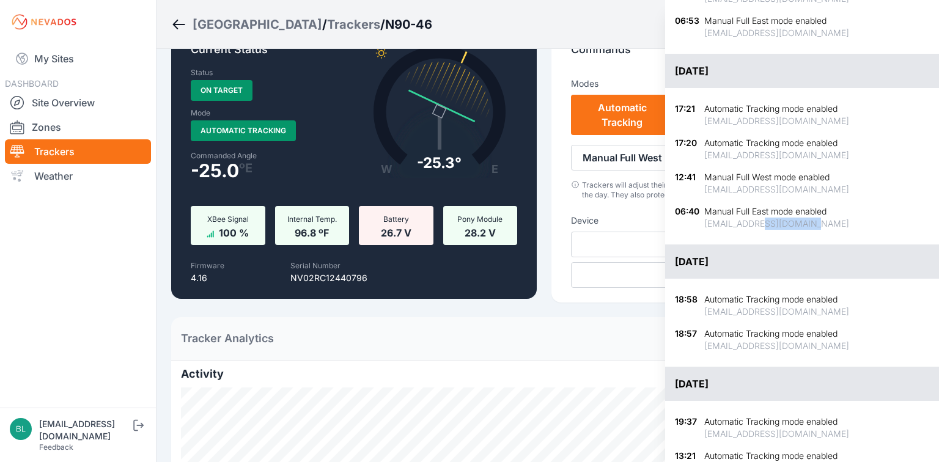
drag, startPoint x: 756, startPoint y: 225, endPoint x: 806, endPoint y: 225, distance: 49.5
click at [806, 225] on div "[EMAIL_ADDRESS][DOMAIN_NAME]" at bounding box center [776, 224] width 145 height 12
click at [858, 210] on div "06:40 Manual Full East mode enabled controlroomoperator@invenergy.com" at bounding box center [802, 217] width 254 height 34
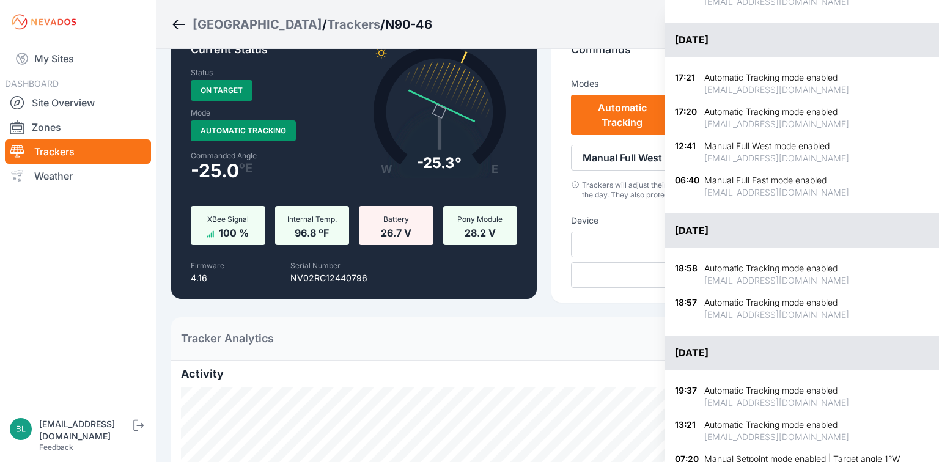
scroll to position [293, 0]
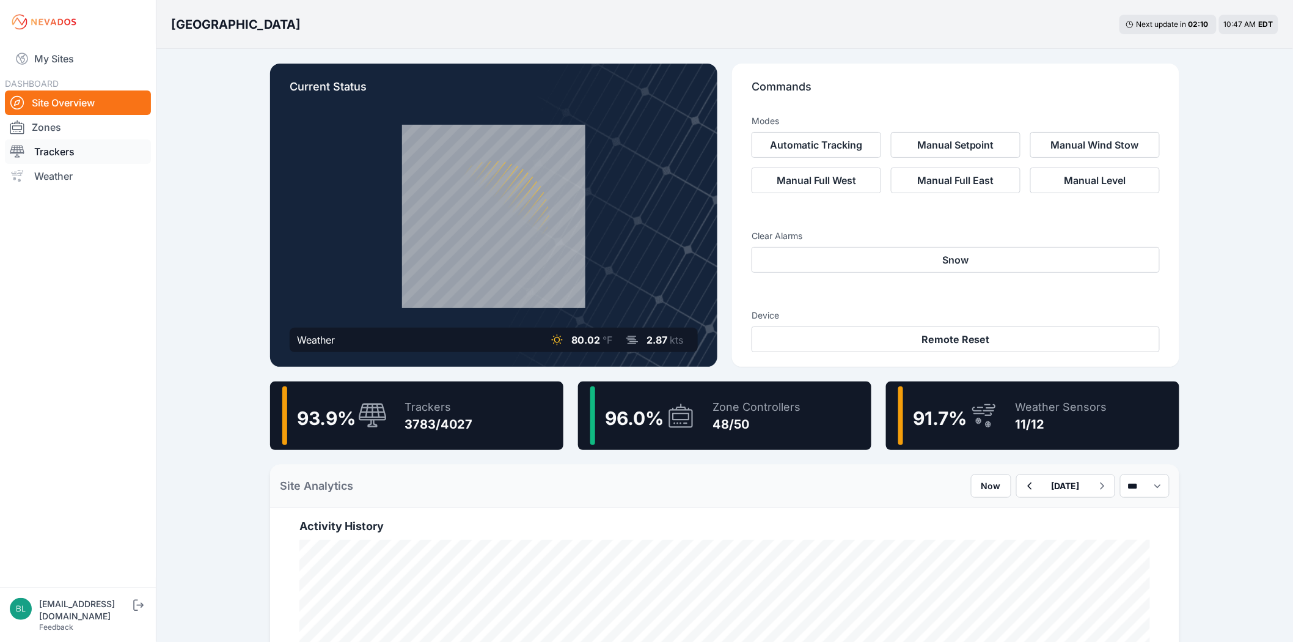
click at [94, 153] on link "Trackers" at bounding box center [78, 151] width 146 height 24
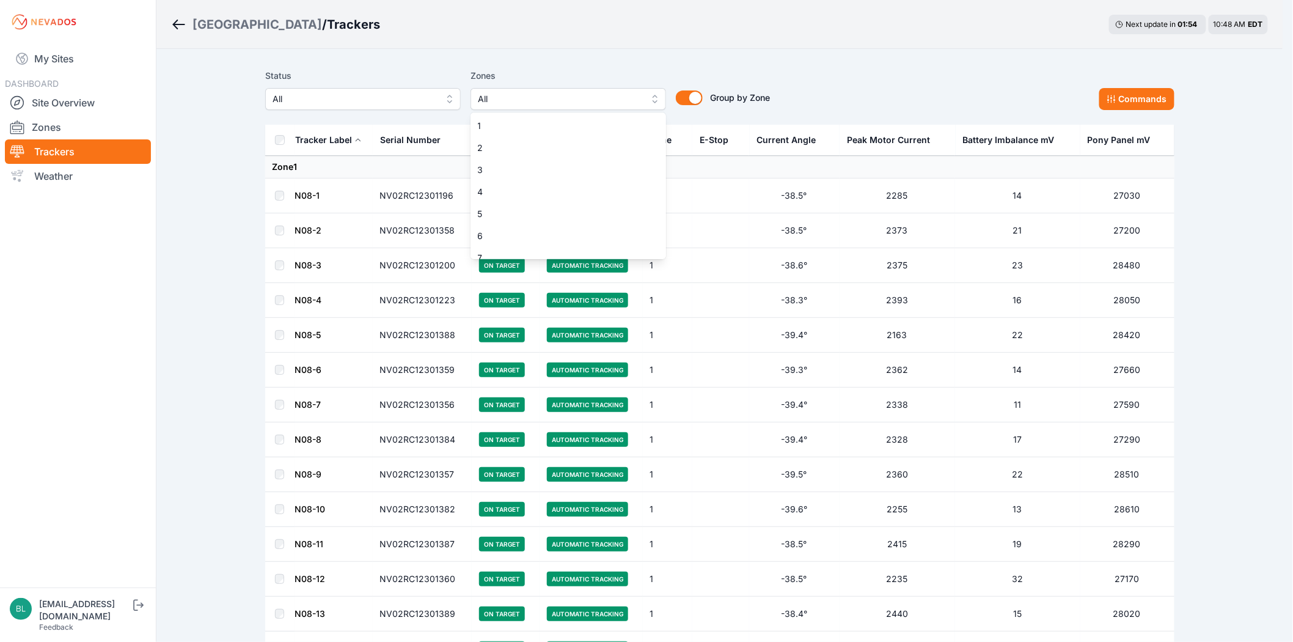
click at [526, 97] on span "All" at bounding box center [560, 99] width 164 height 15
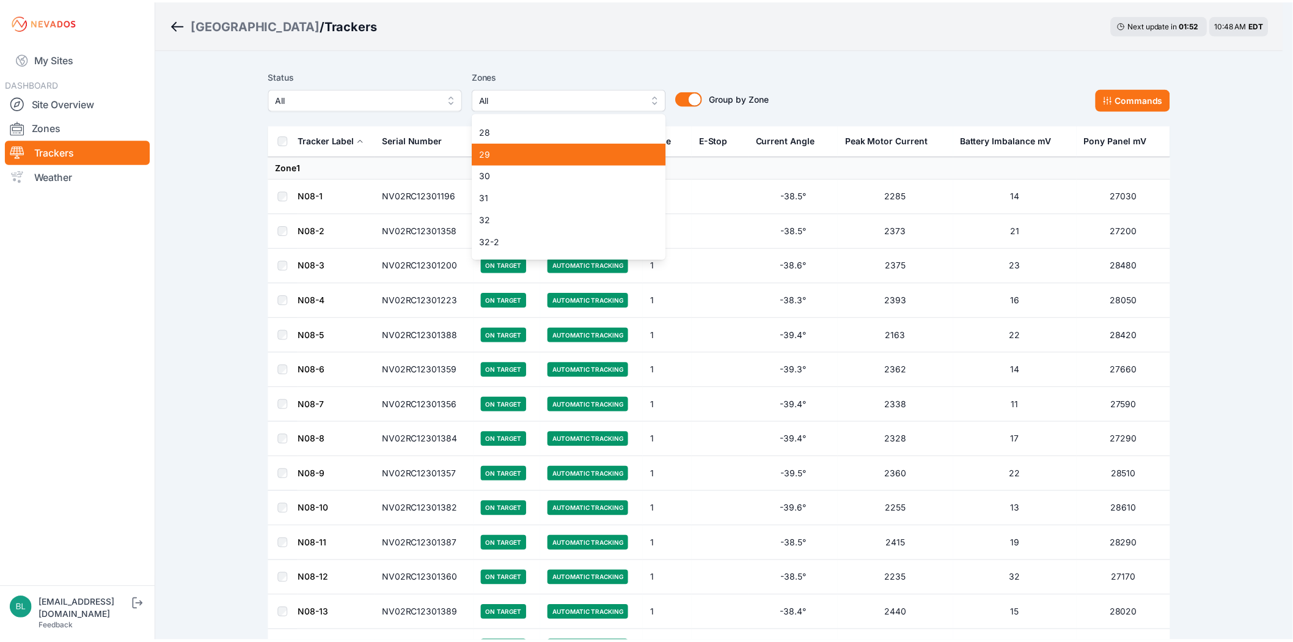
scroll to position [679, 0]
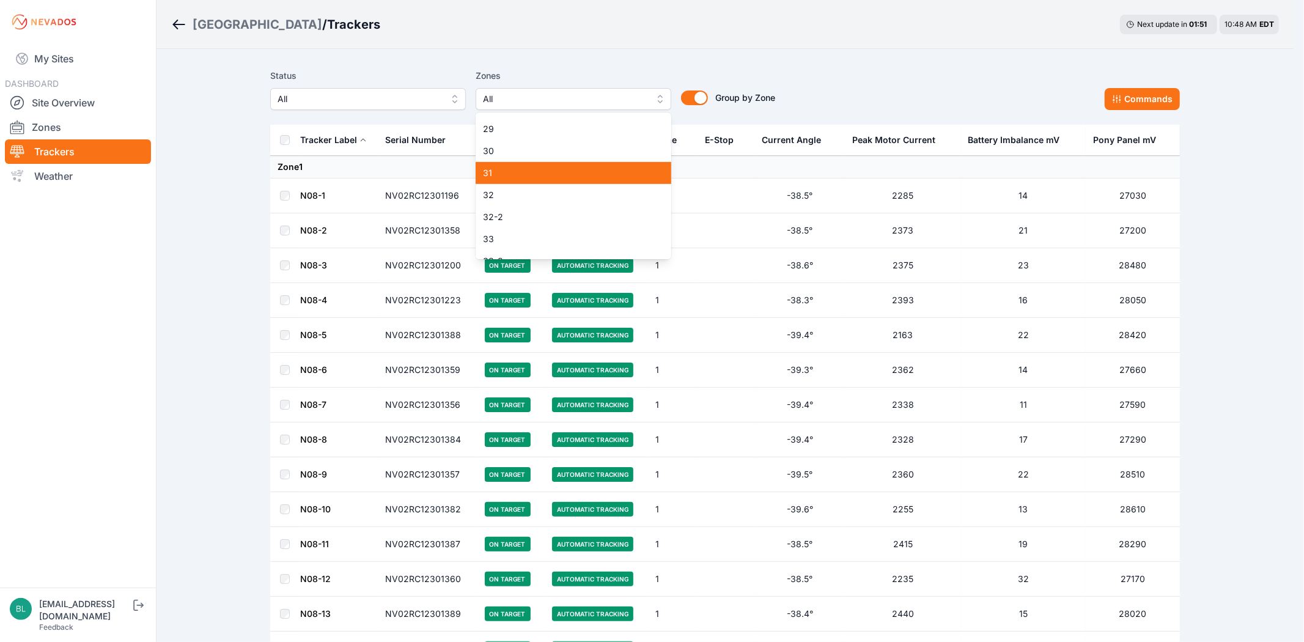
click at [549, 173] on span "31" at bounding box center [566, 173] width 166 height 12
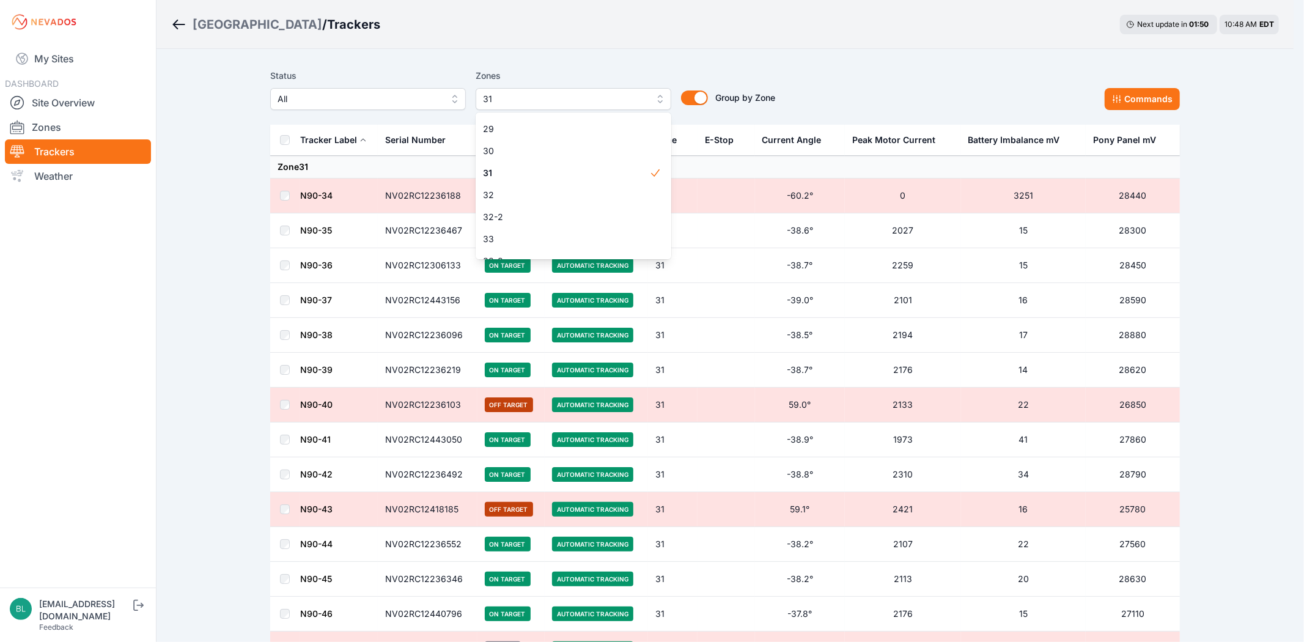
drag, startPoint x: 230, startPoint y: 178, endPoint x: 203, endPoint y: 171, distance: 28.3
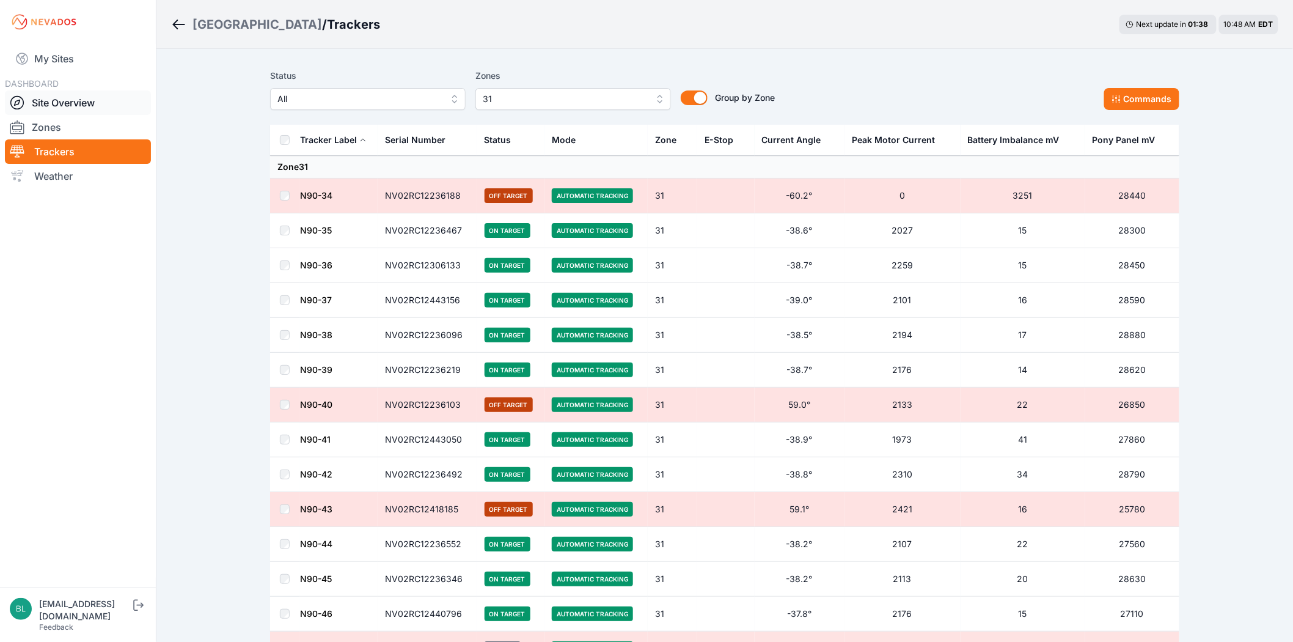
click at [84, 104] on link "Site Overview" at bounding box center [78, 102] width 146 height 24
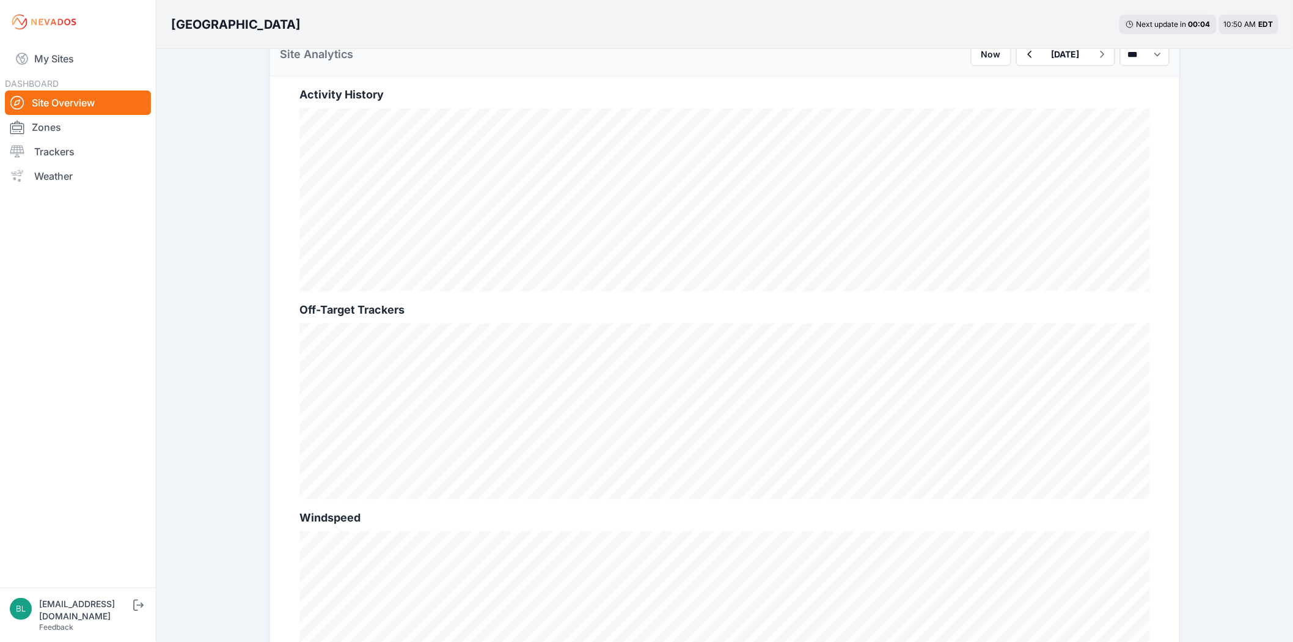
scroll to position [407, 0]
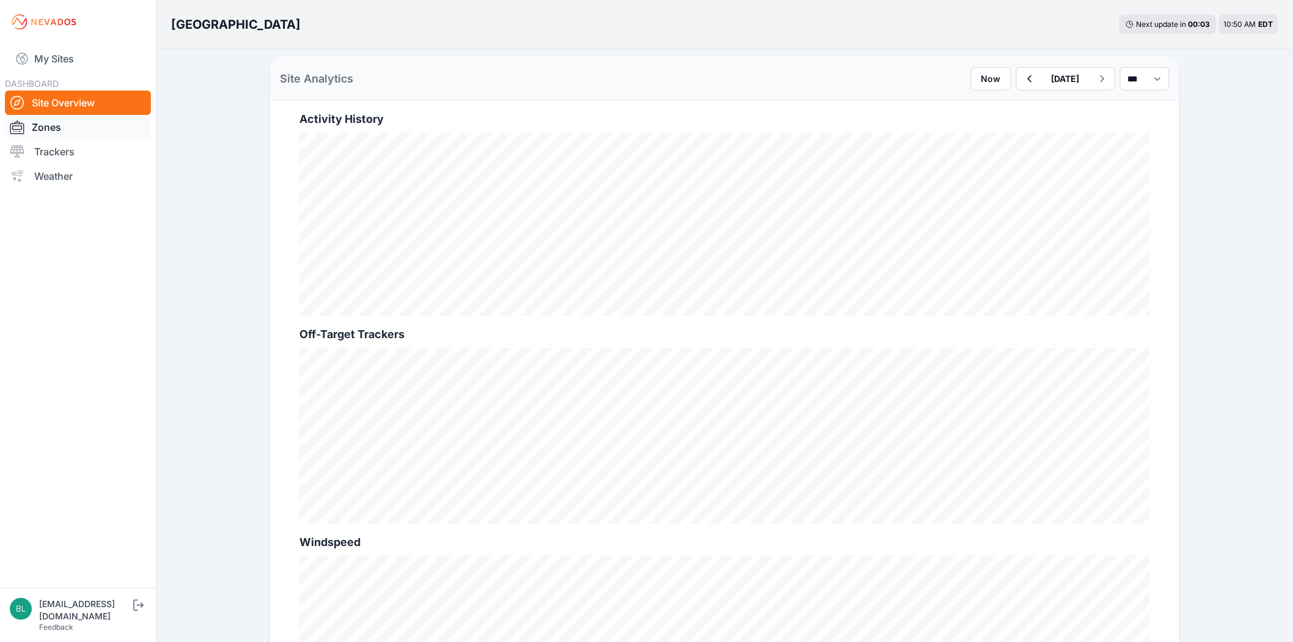
click at [80, 133] on link "Zones" at bounding box center [78, 127] width 146 height 24
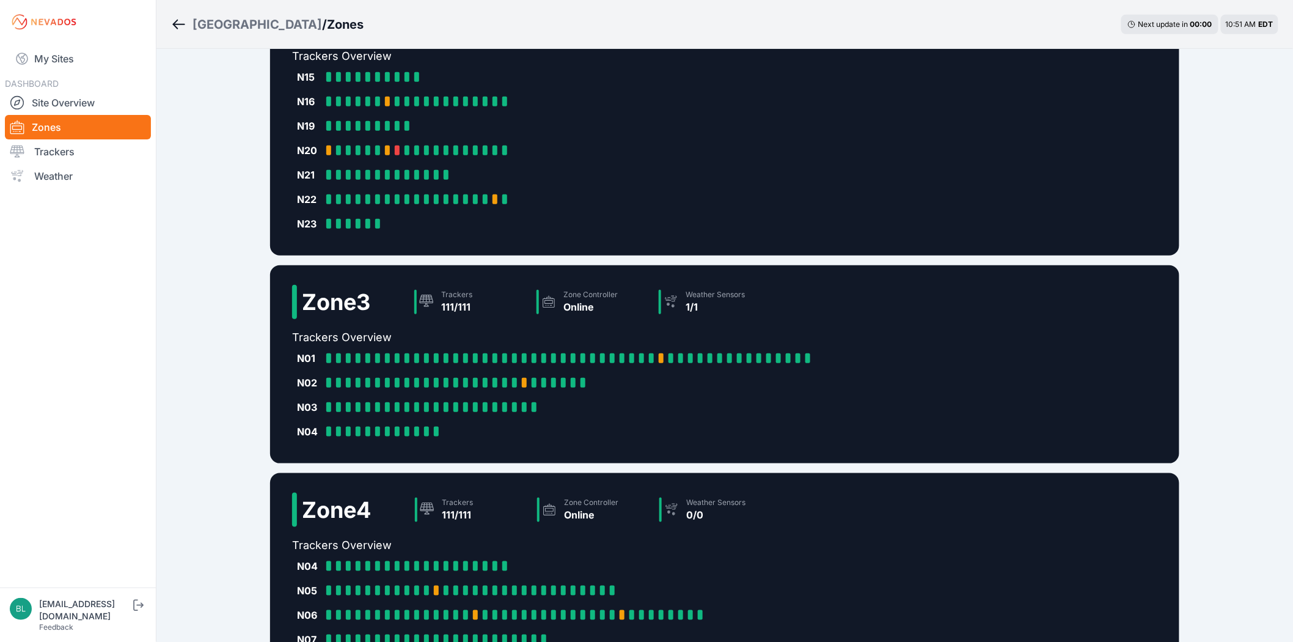
scroll to position [454, 0]
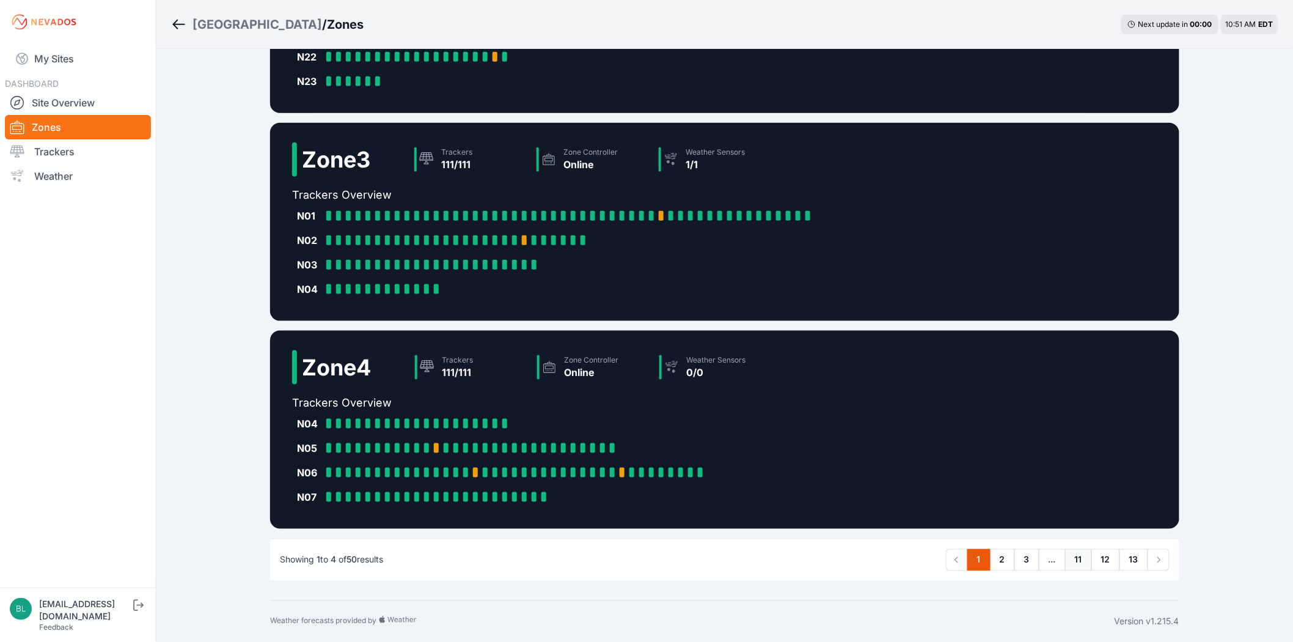
click at [1086, 564] on link "11" at bounding box center [1078, 560] width 27 height 22
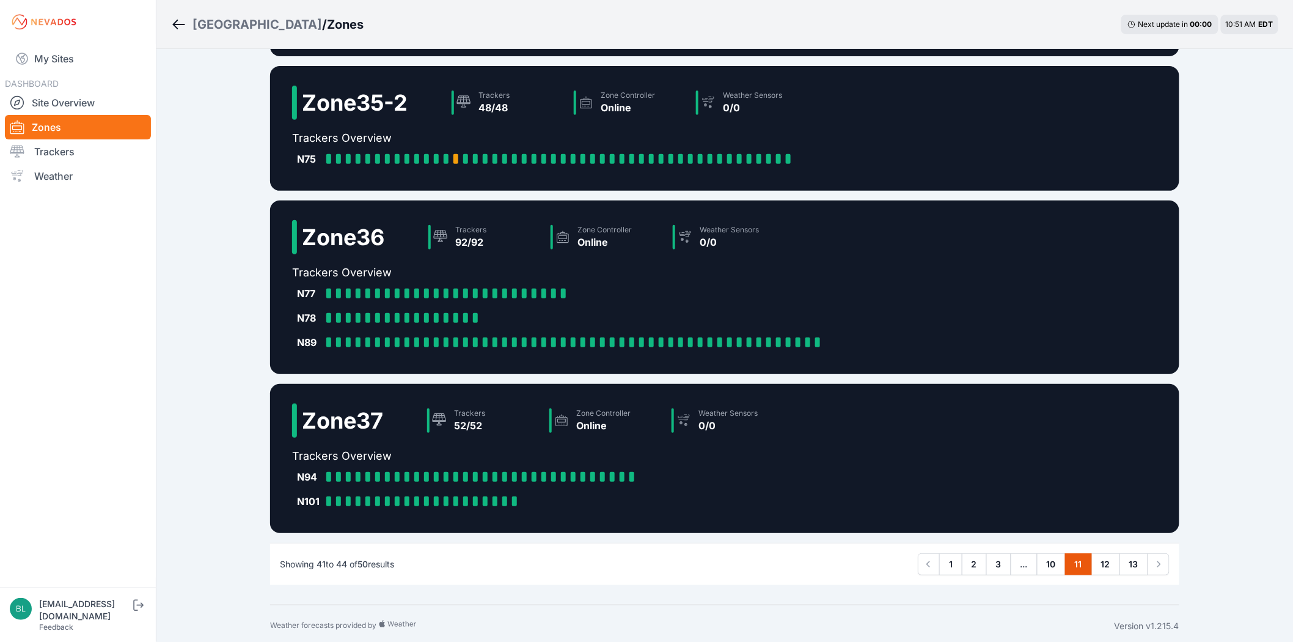
scroll to position [137, 0]
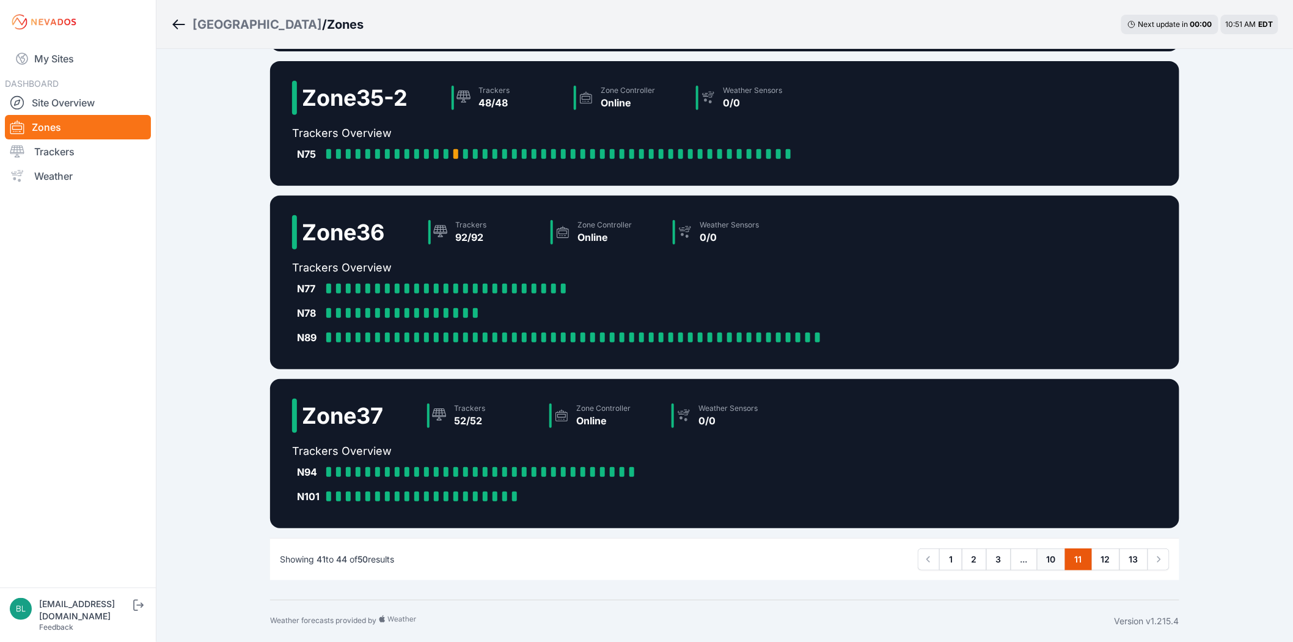
click at [1053, 557] on link "10" at bounding box center [1051, 559] width 29 height 22
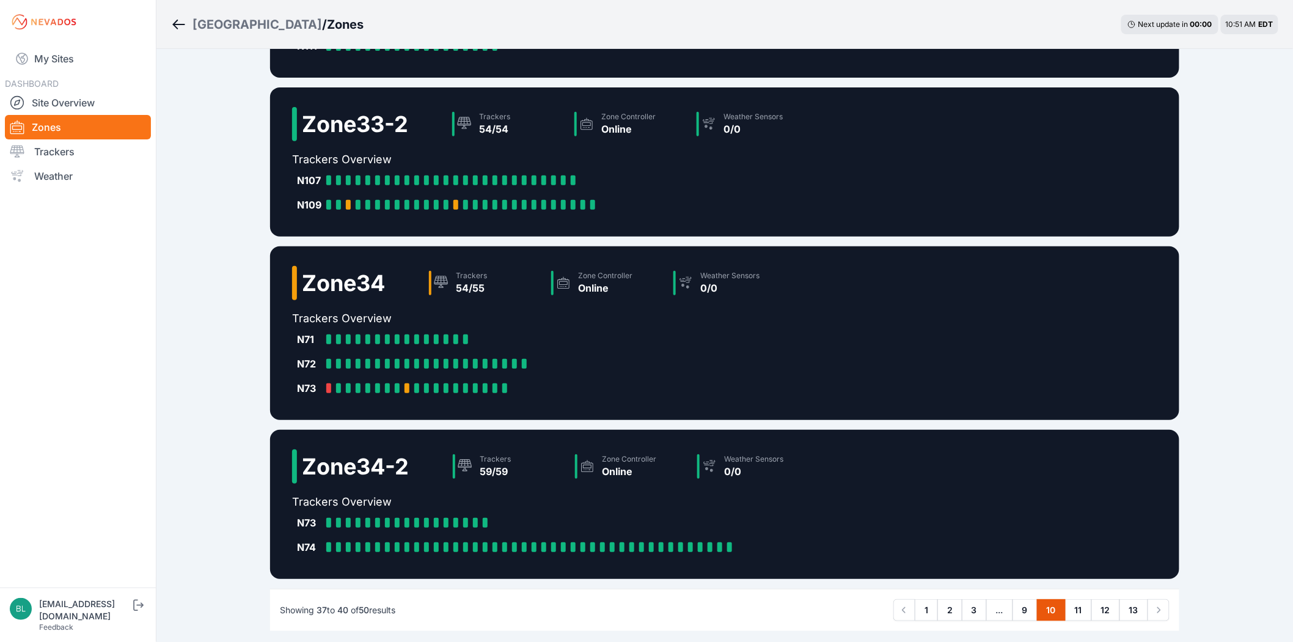
scroll to position [136, 0]
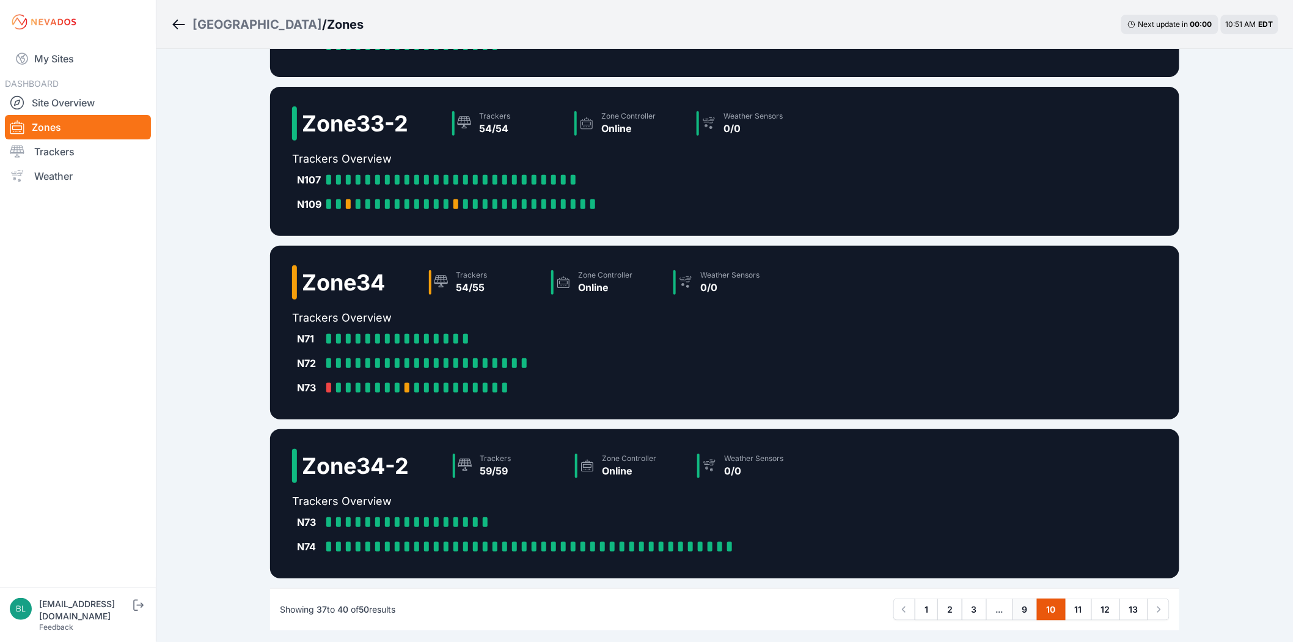
click at [1023, 614] on link "9" at bounding box center [1025, 609] width 25 height 22
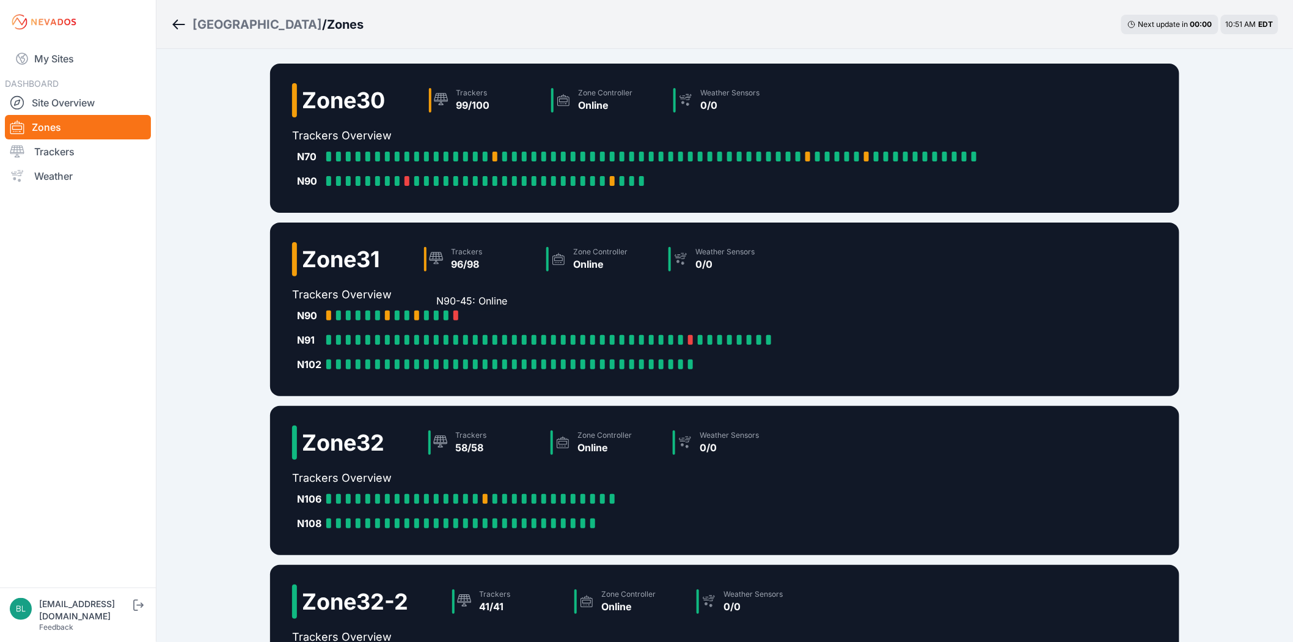
click at [434, 314] on div at bounding box center [436, 315] width 5 height 10
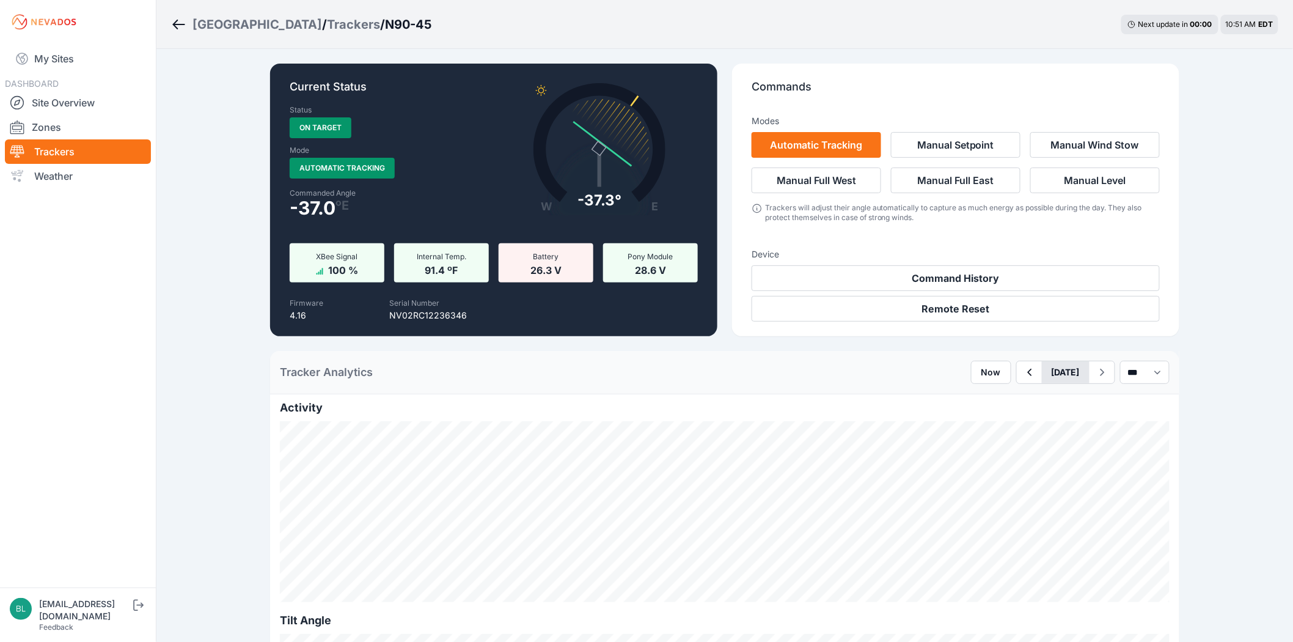
click at [1042, 375] on button "[DATE]" at bounding box center [1066, 372] width 48 height 22
click at [1103, 460] on div "8" at bounding box center [1111, 459] width 17 height 17
type button "[DATE]"
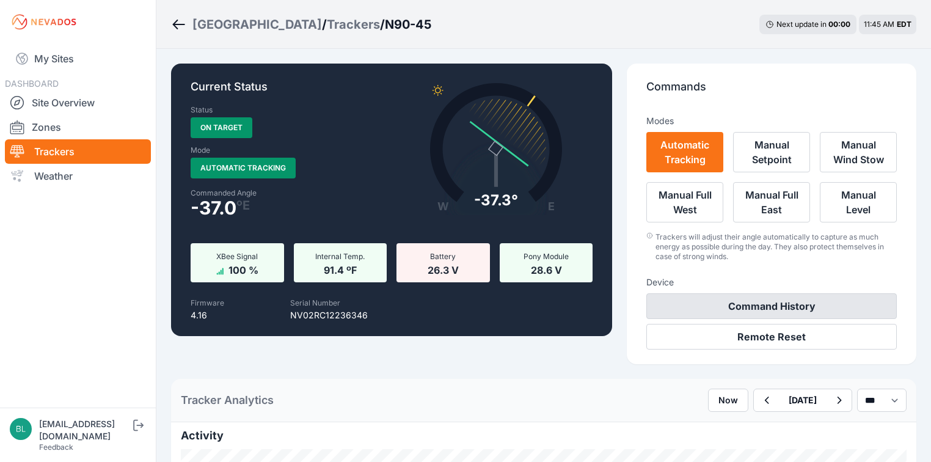
click at [828, 293] on button "Command History" at bounding box center [772, 306] width 251 height 26
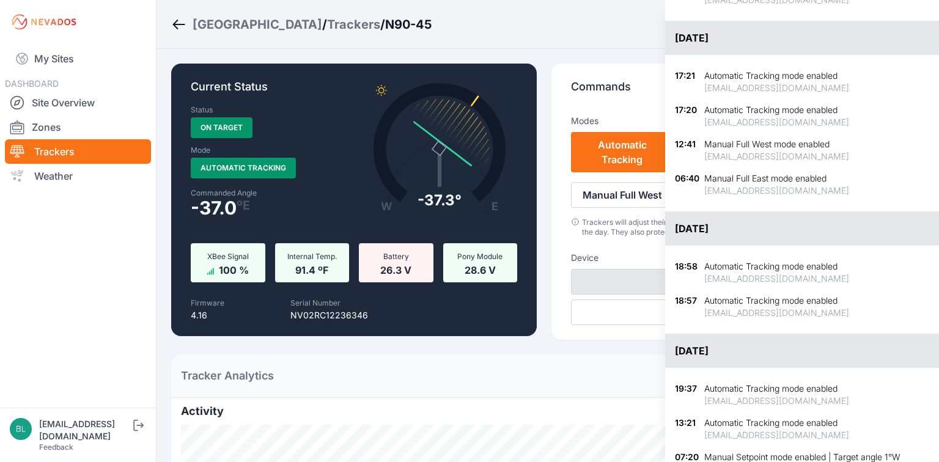
scroll to position [244, 0]
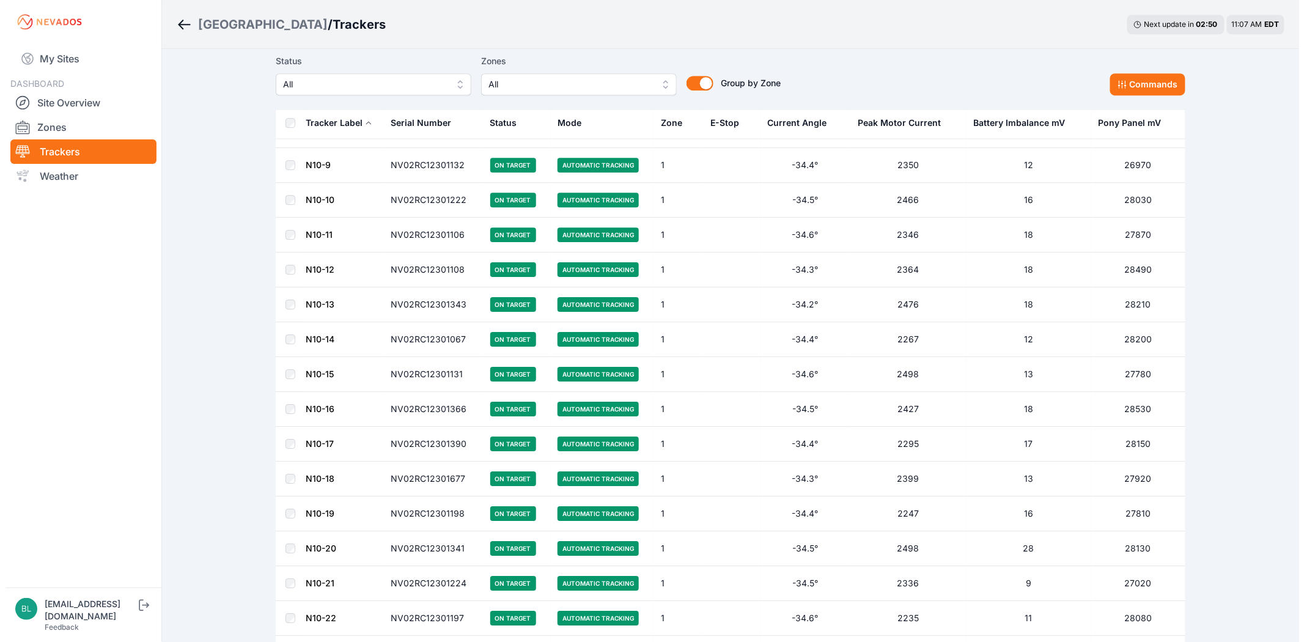
scroll to position [1765, 0]
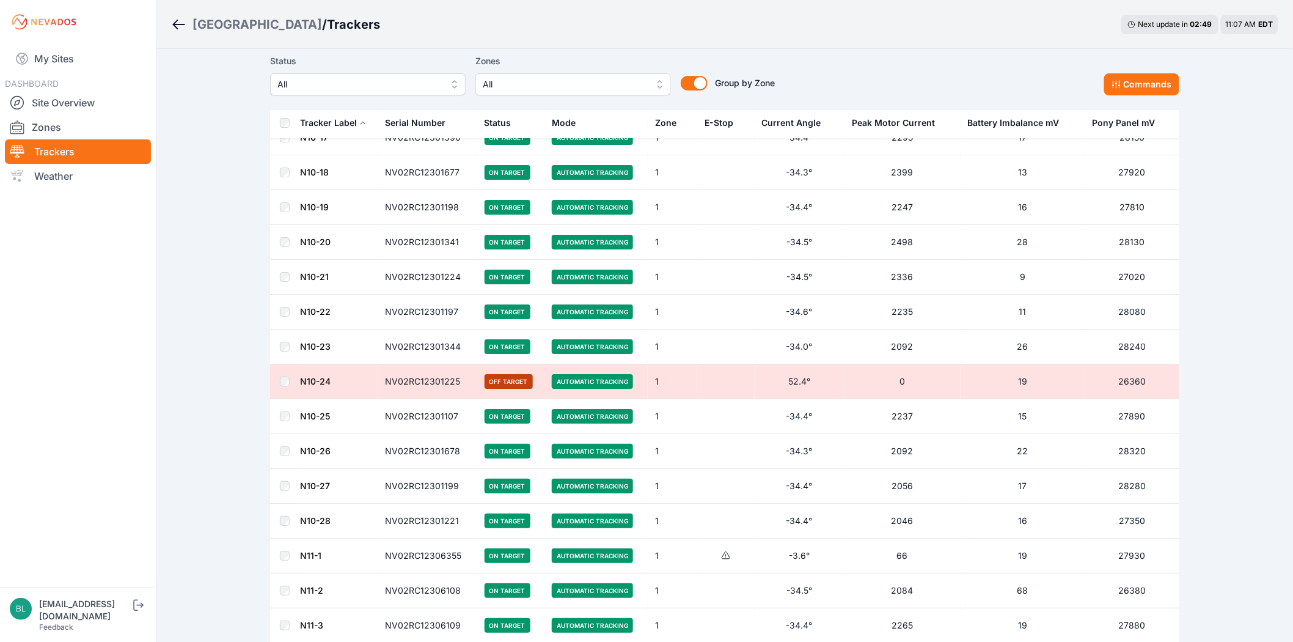
click at [531, 79] on span "All" at bounding box center [565, 84] width 164 height 15
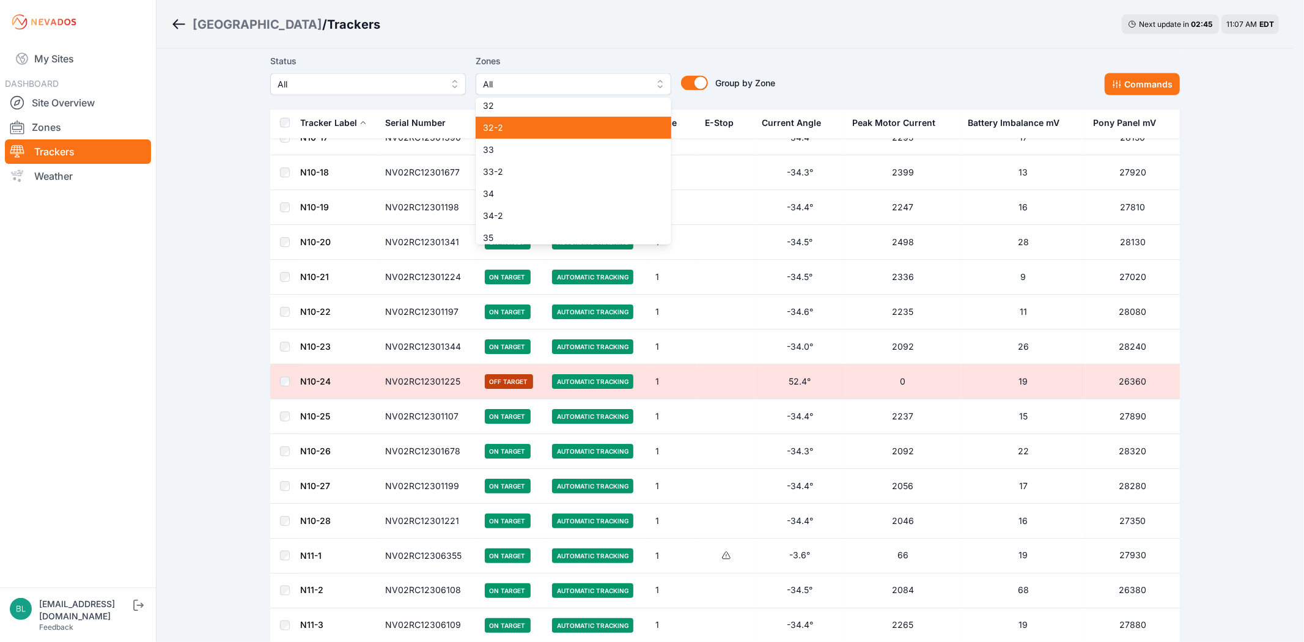
scroll to position [686, 0]
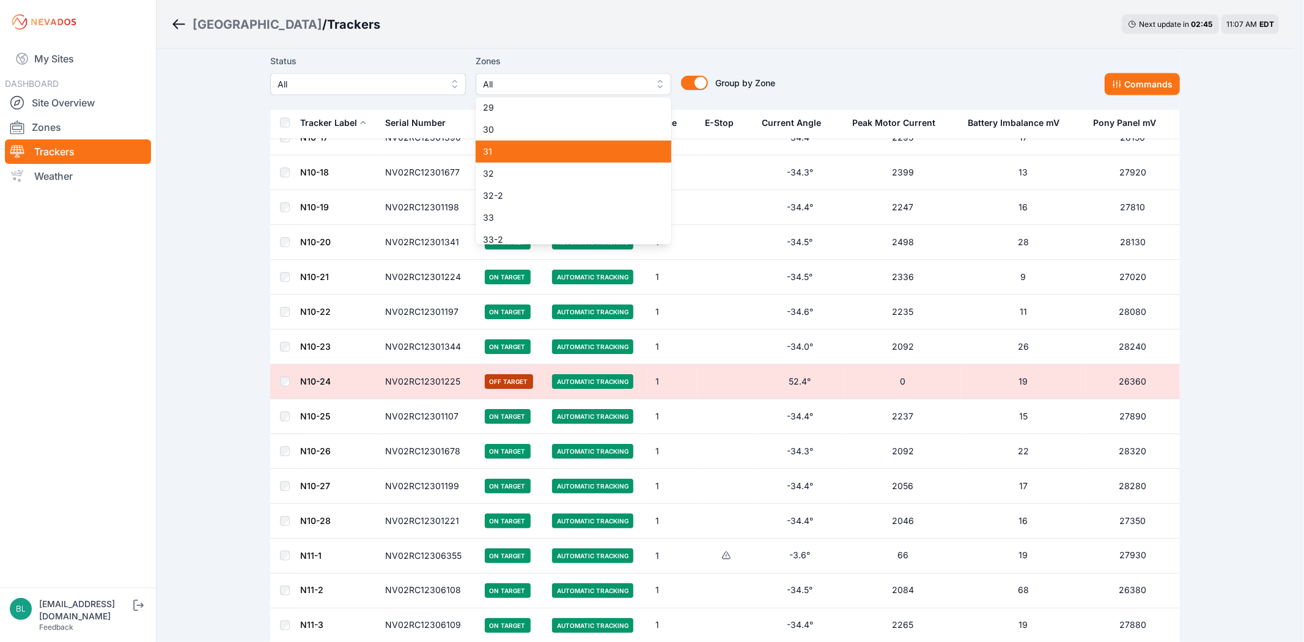
click at [577, 155] on span "31" at bounding box center [566, 151] width 166 height 12
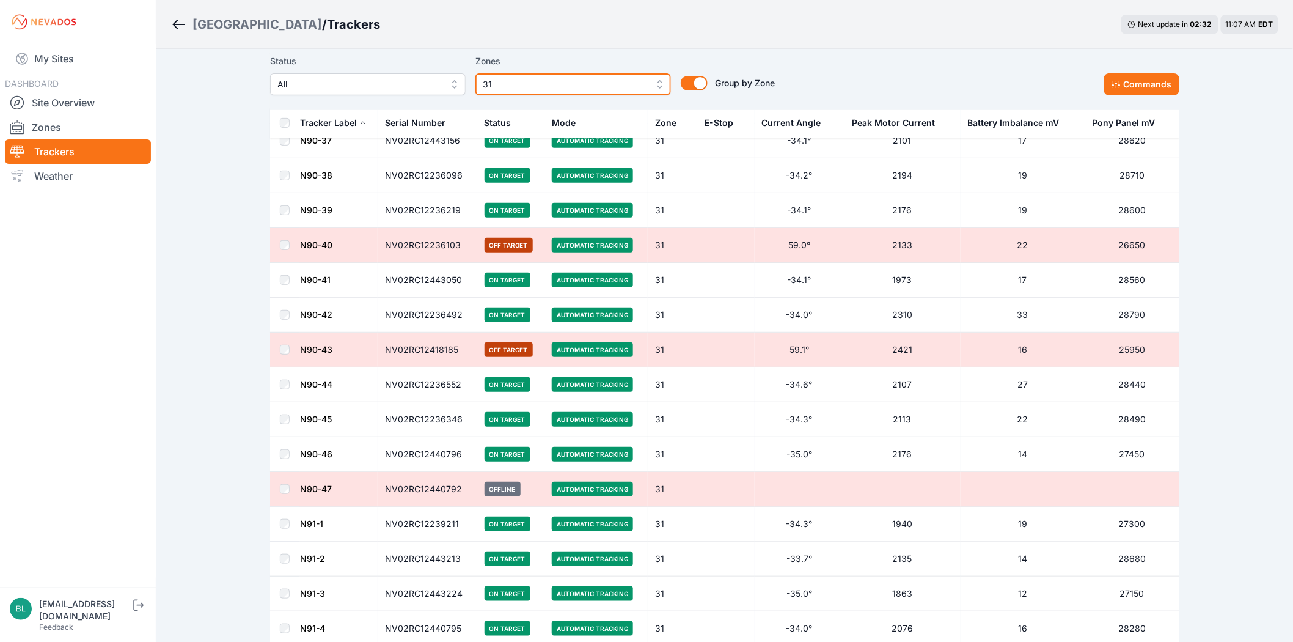
scroll to position [136, 0]
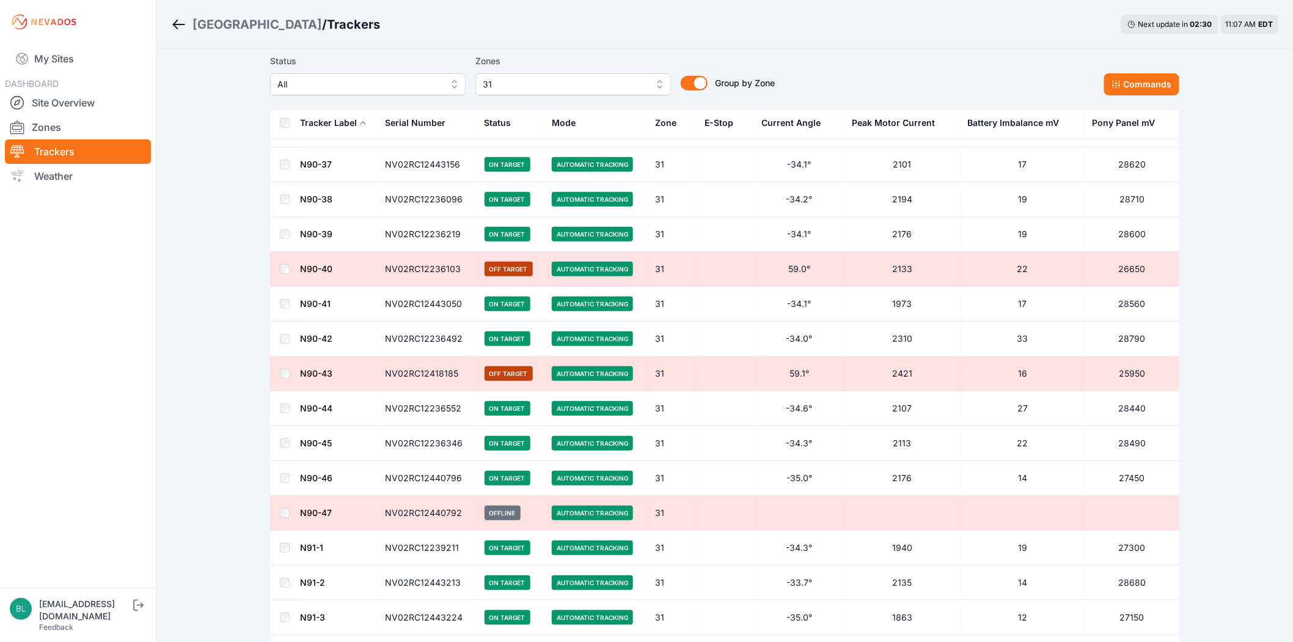
click at [307, 406] on link "N90-44" at bounding box center [316, 408] width 32 height 10
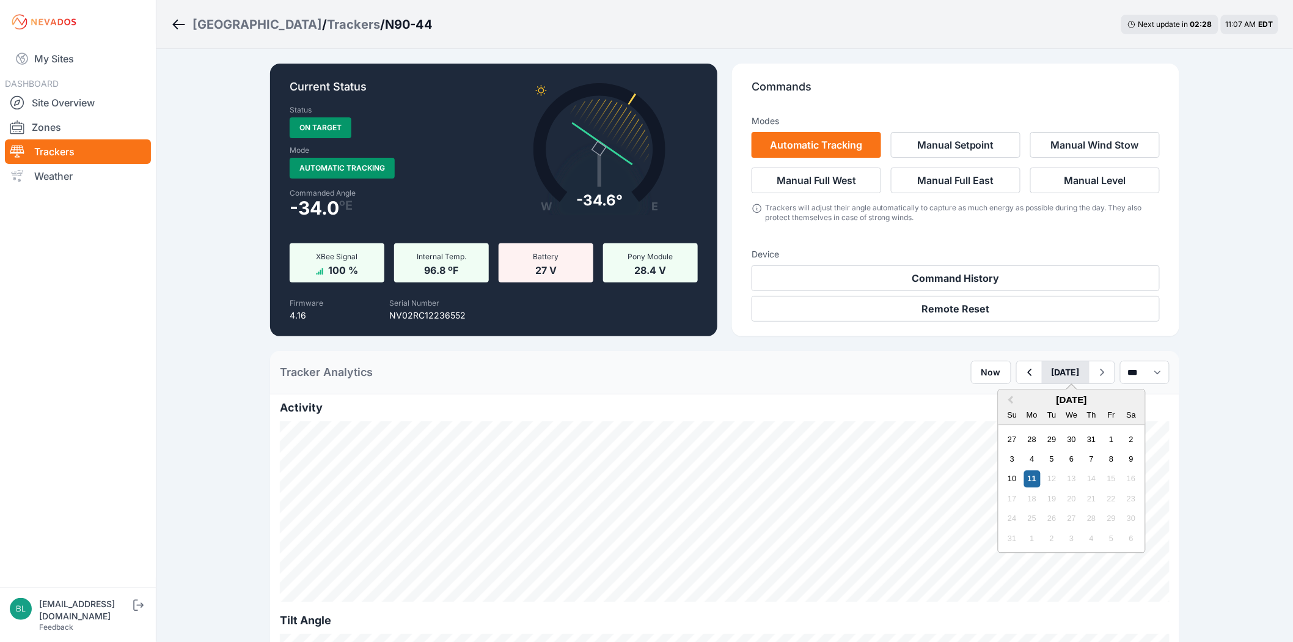
click at [1042, 373] on button "[DATE]" at bounding box center [1066, 372] width 48 height 22
click at [1103, 457] on div "8" at bounding box center [1111, 459] width 17 height 17
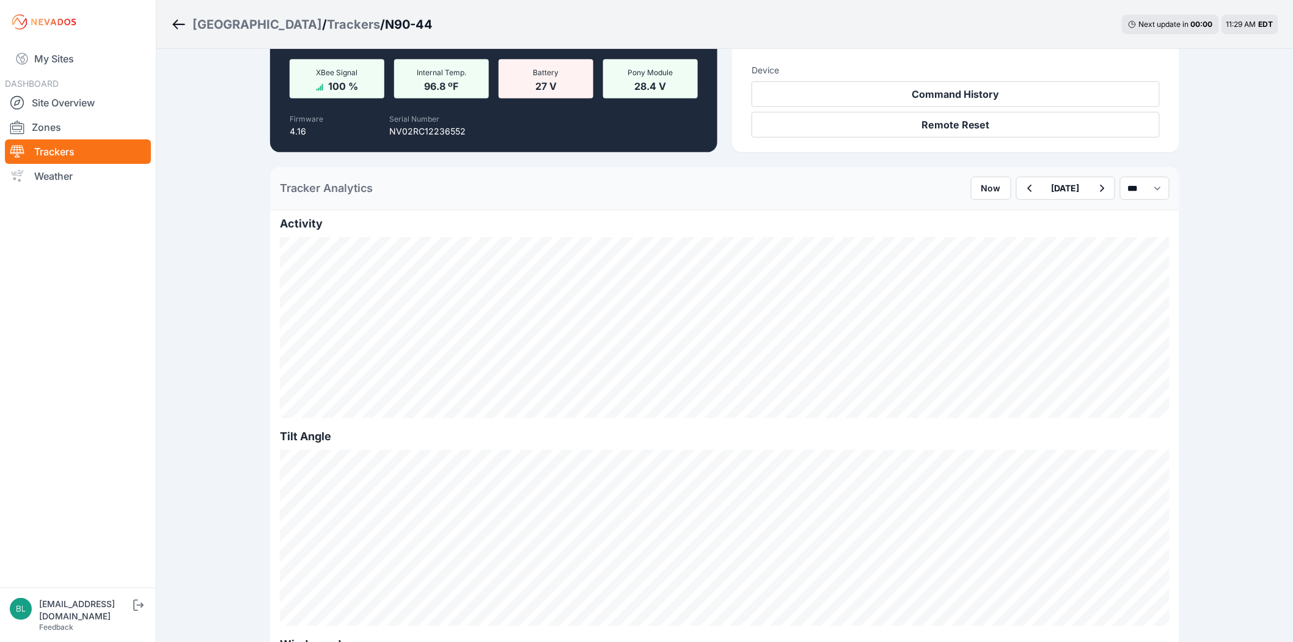
scroll to position [407, 0]
